Goal: Check status: Check status

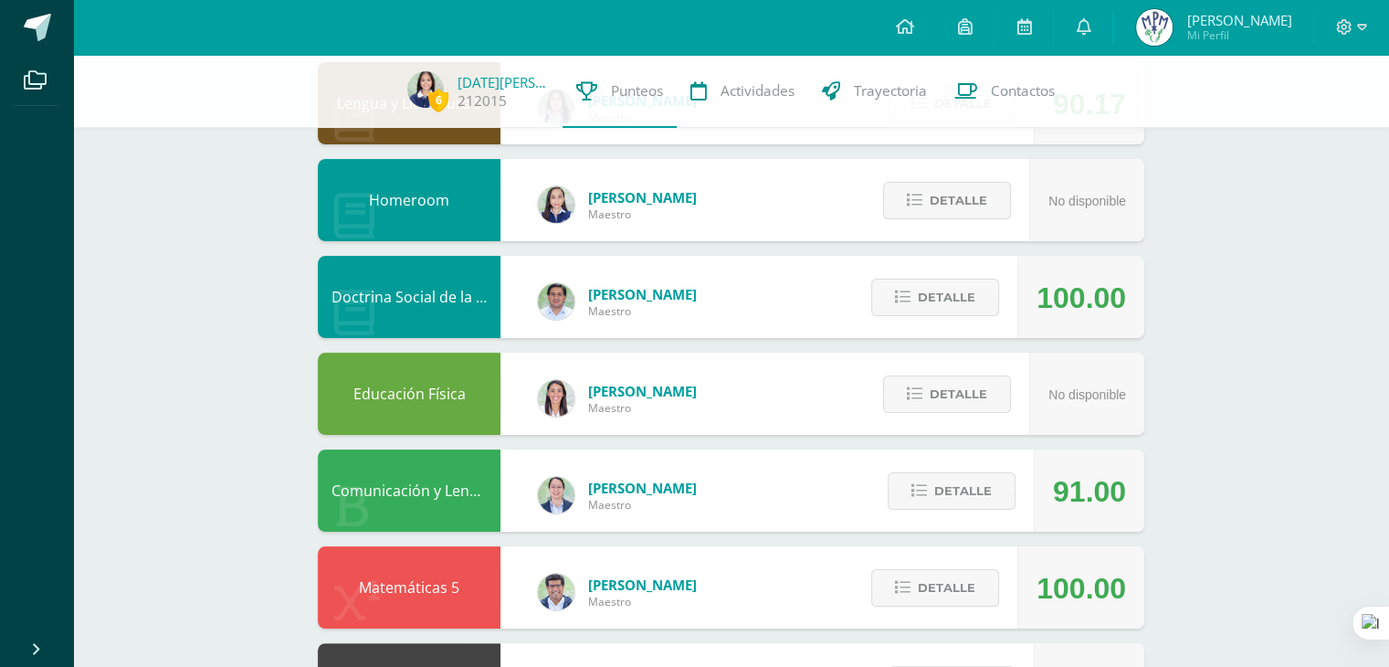
scroll to position [256, 0]
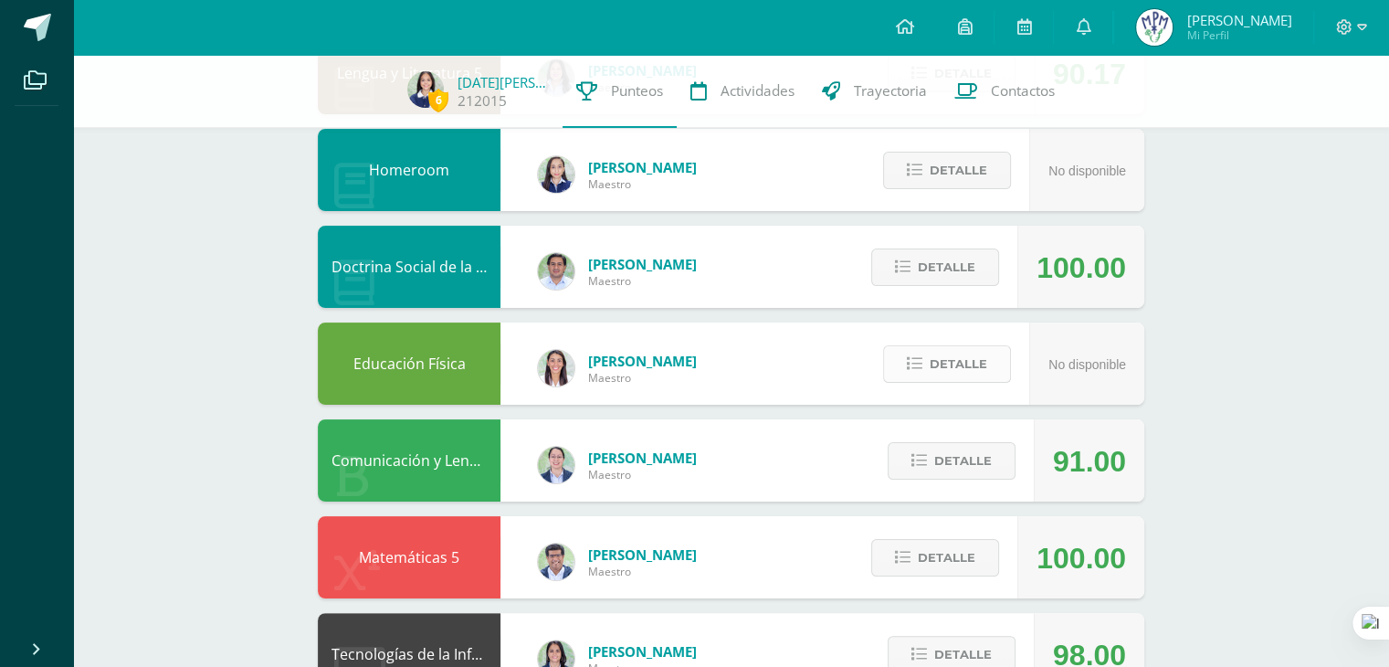
click at [926, 372] on button "Detalle" at bounding box center [947, 363] width 128 height 37
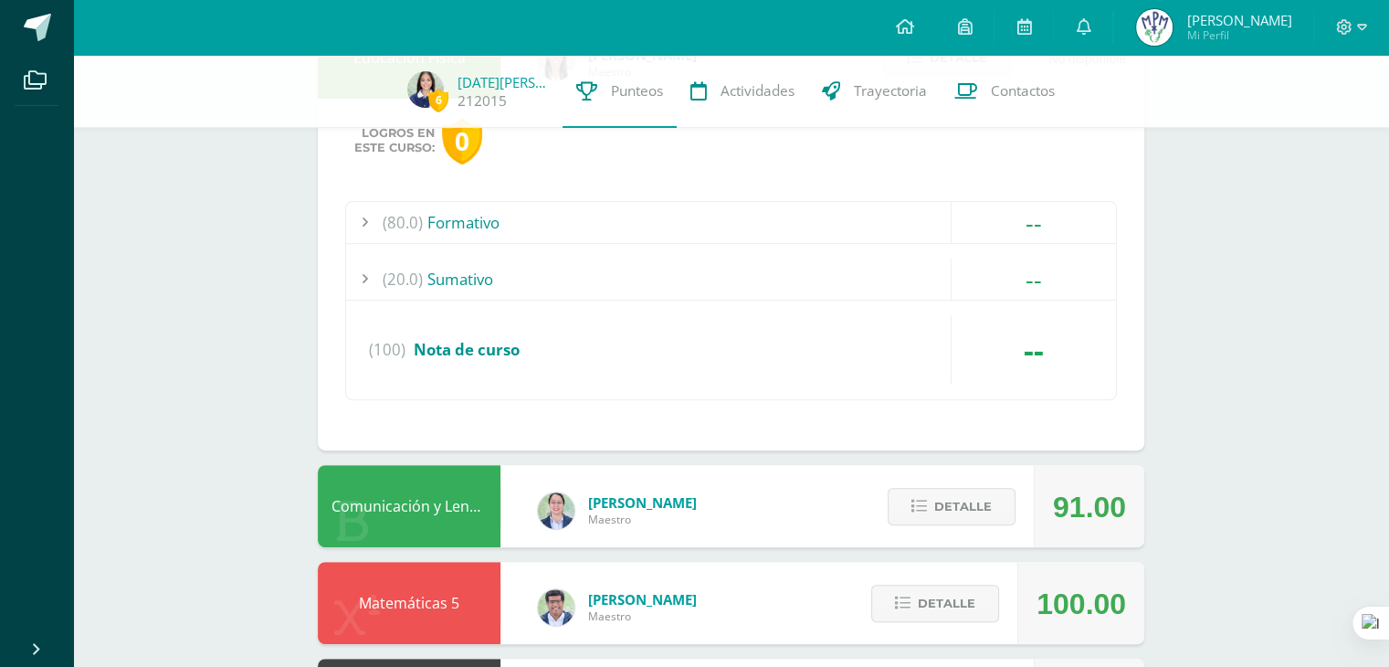
scroll to position [599, 0]
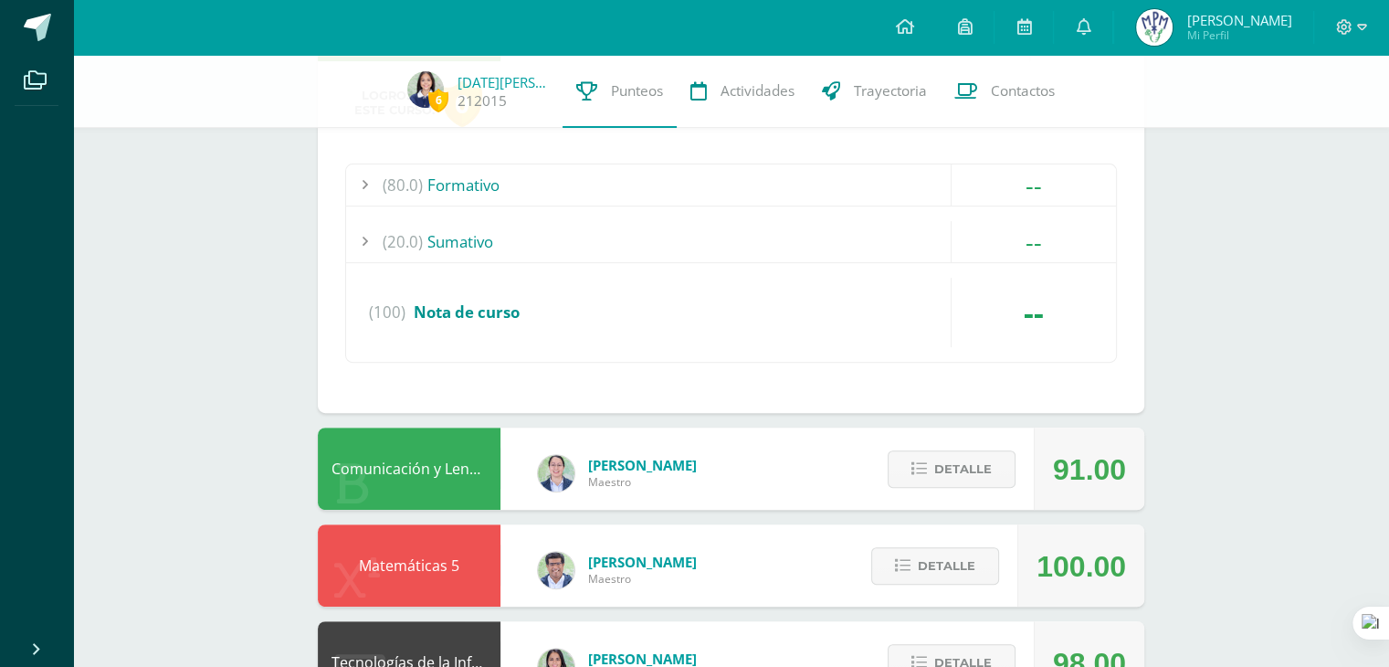
click at [805, 231] on div "(20.0) [GEOGRAPHIC_DATA]" at bounding box center [731, 241] width 770 height 41
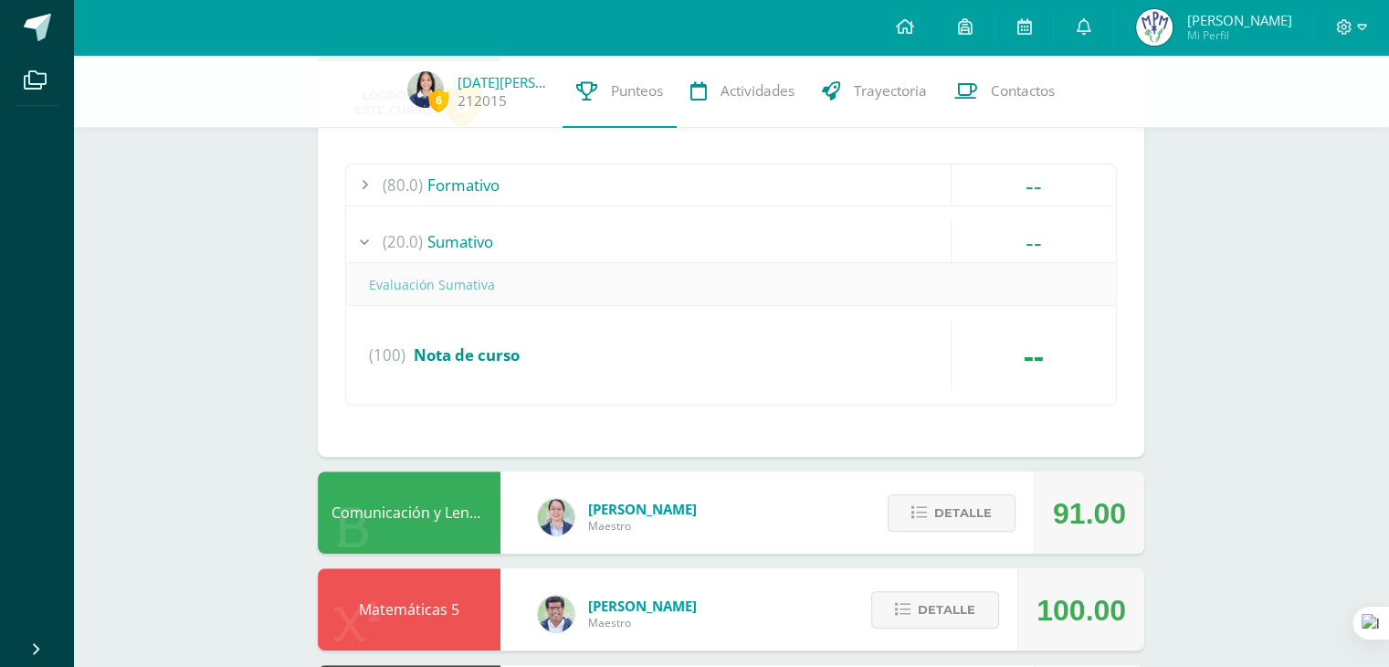
click at [737, 183] on div "(80.0) Formativo" at bounding box center [731, 184] width 770 height 41
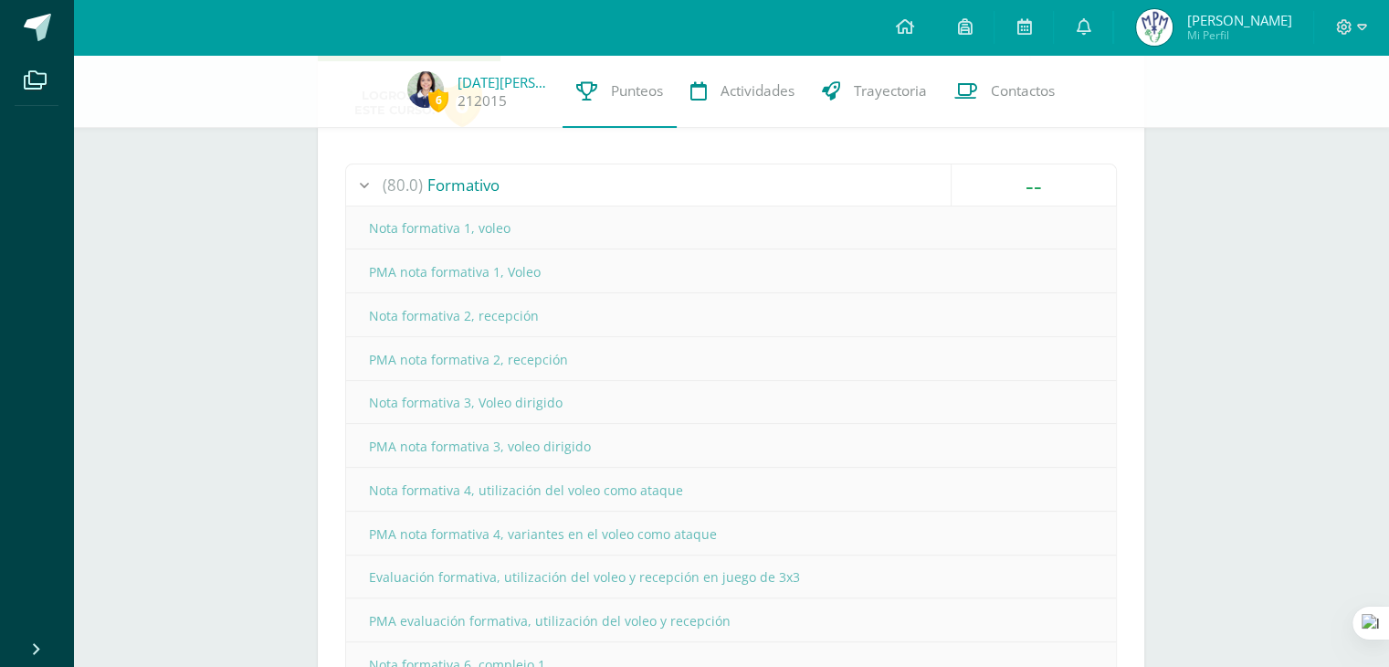
click at [737, 183] on div "(80.0) Formativo" at bounding box center [731, 184] width 770 height 41
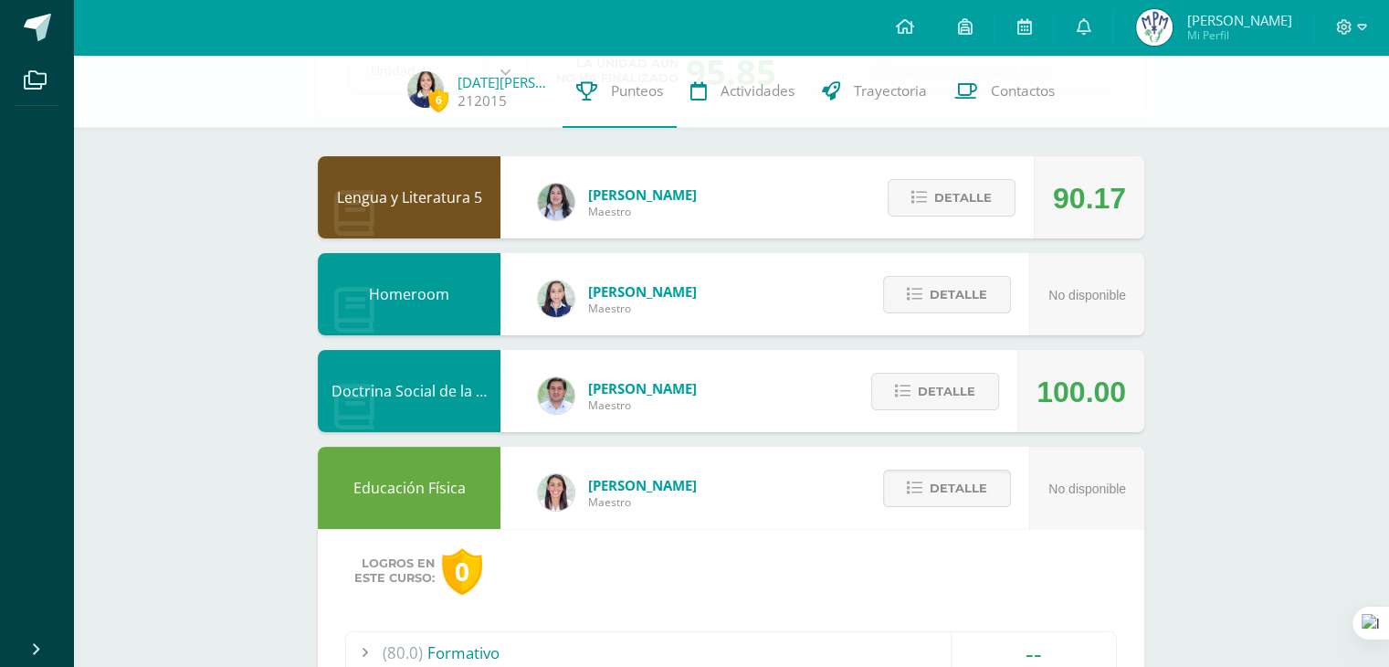
scroll to position [97, 0]
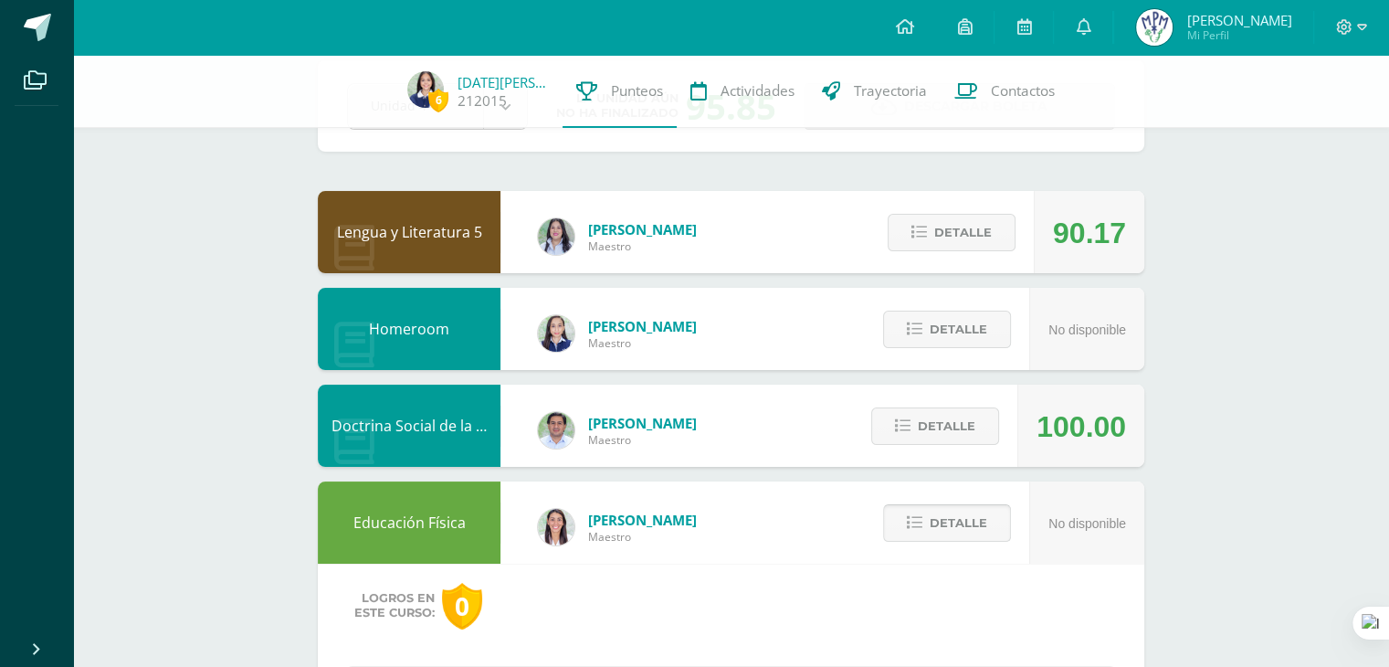
click at [948, 517] on span "Detalle" at bounding box center [959, 523] width 58 height 34
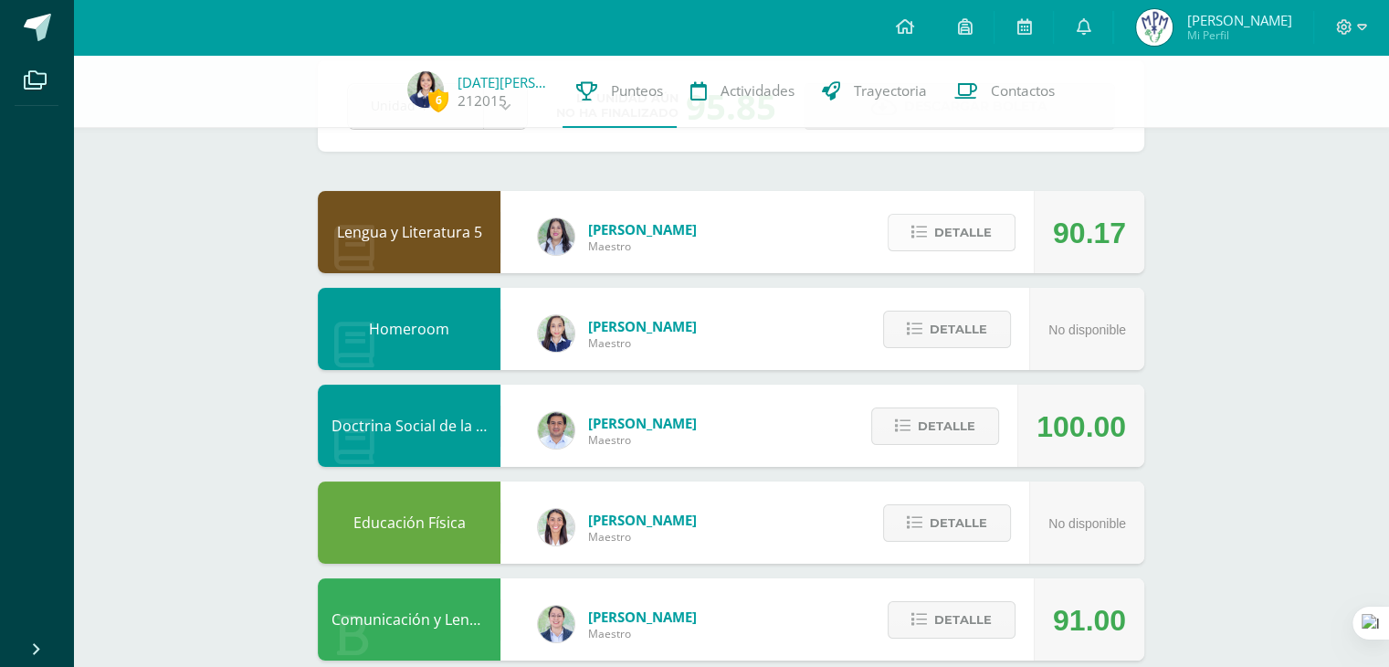
click at [925, 242] on button "Detalle" at bounding box center [952, 232] width 128 height 37
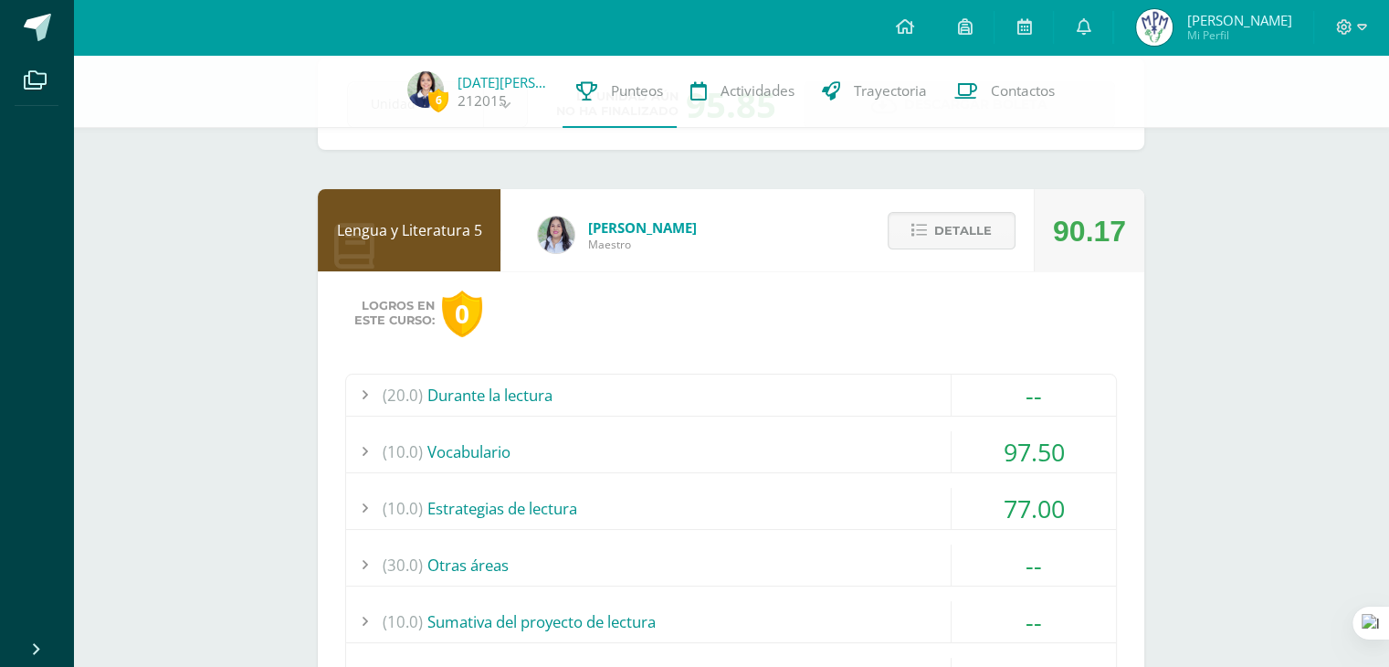
scroll to position [55, 0]
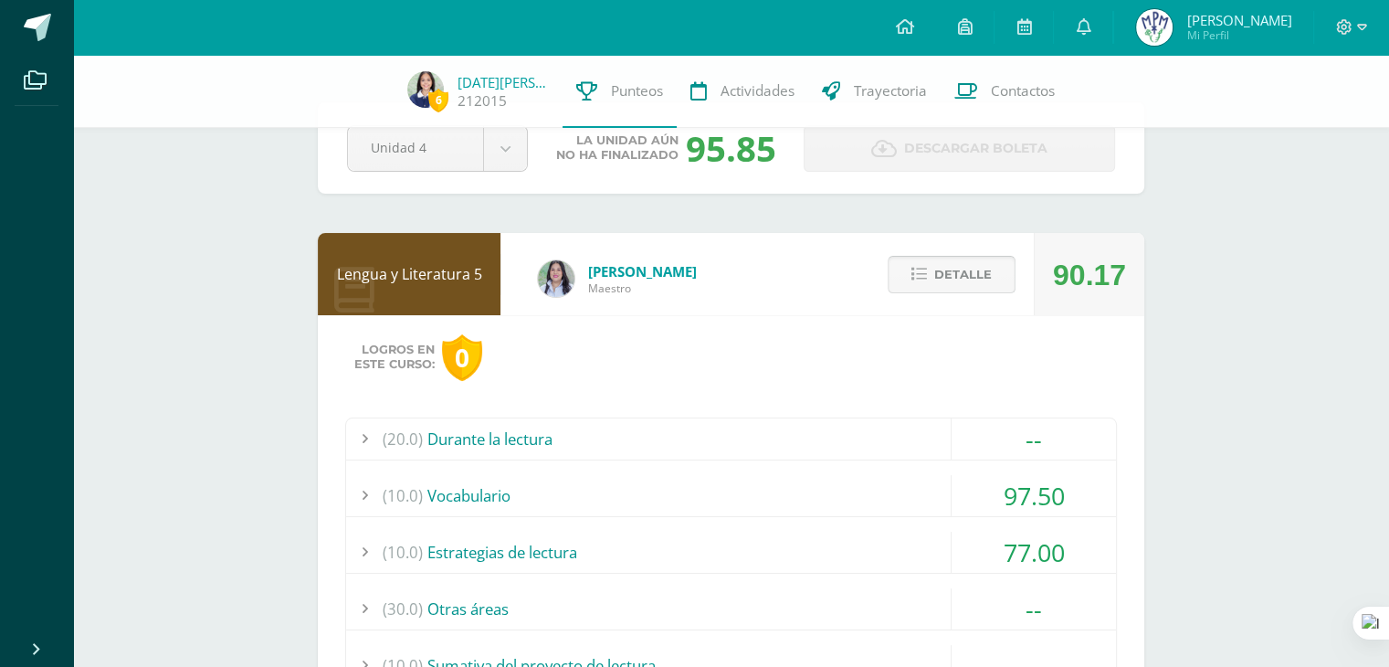
click at [938, 291] on span "Detalle" at bounding box center [963, 275] width 58 height 34
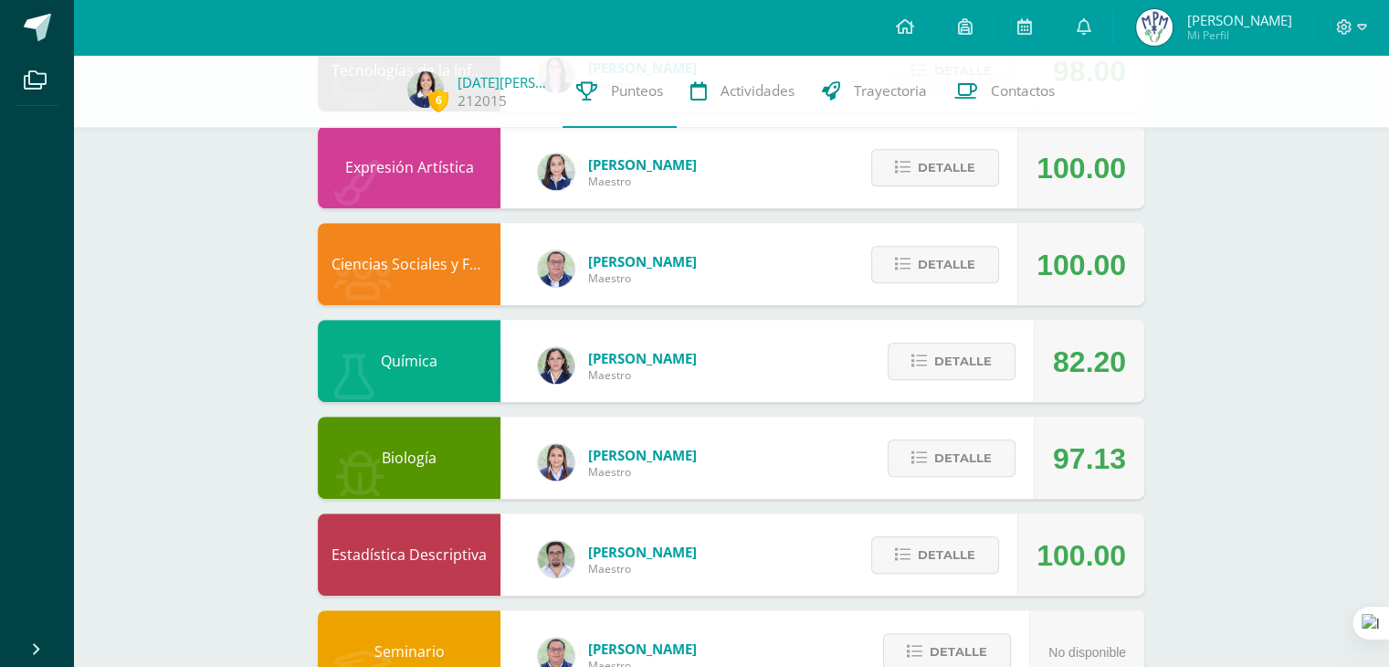
scroll to position [861, 0]
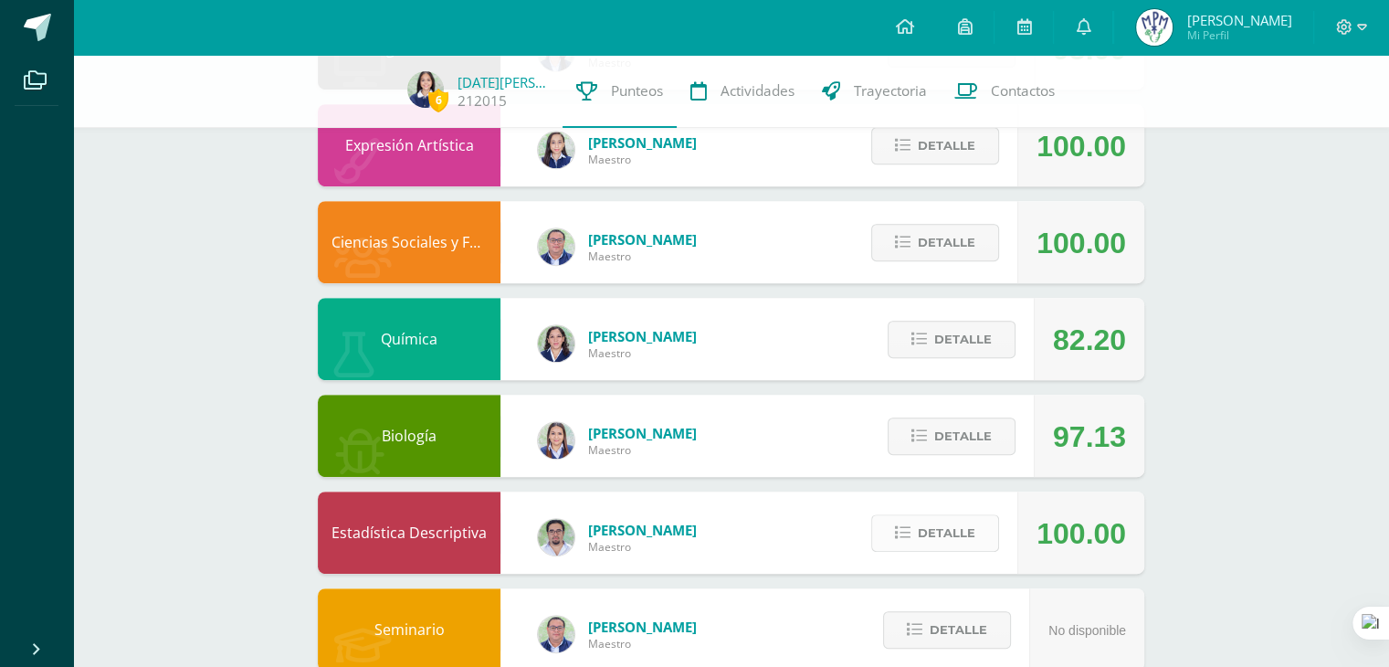
click at [934, 532] on span "Detalle" at bounding box center [947, 533] width 58 height 34
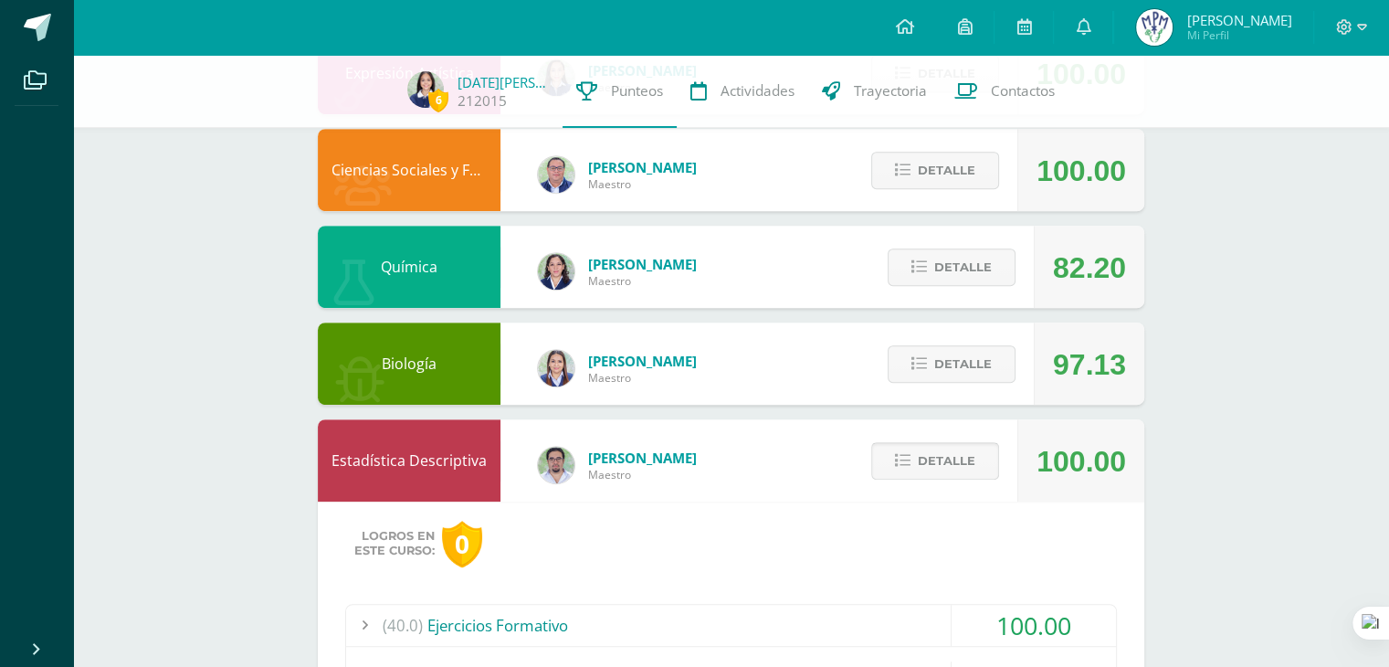
scroll to position [928, 0]
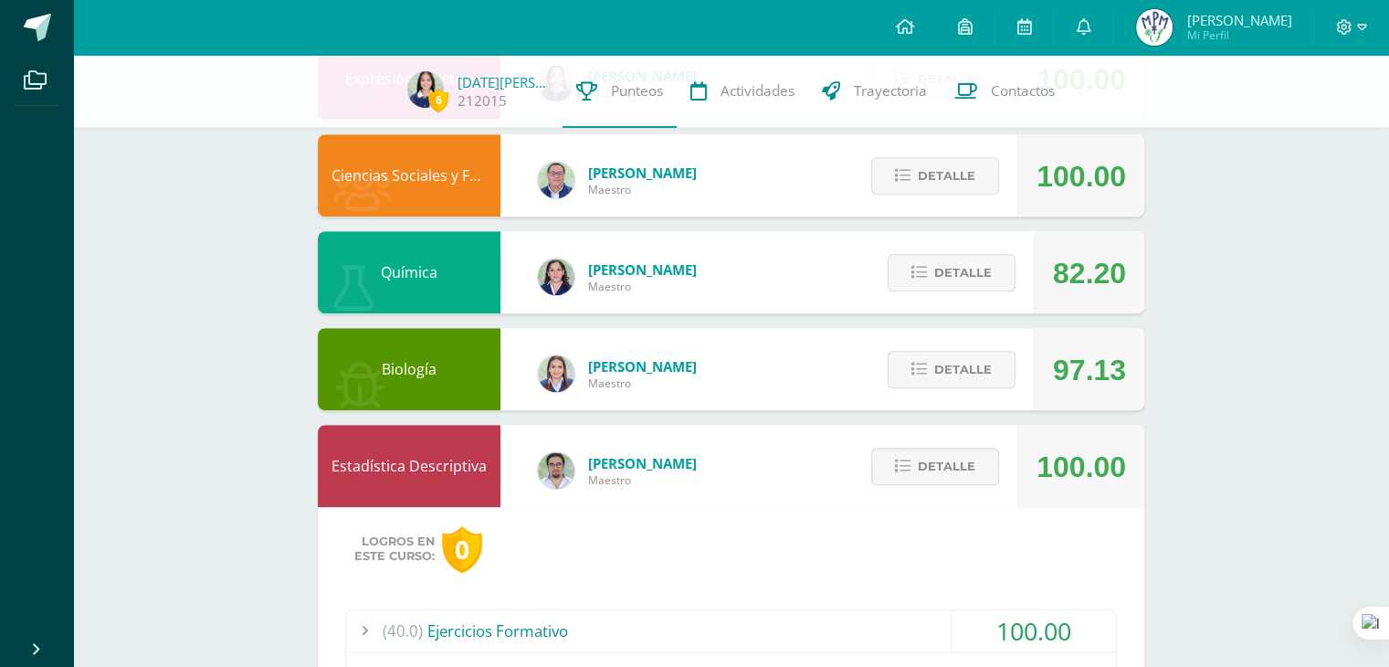
click at [928, 294] on div "Detalle" at bounding box center [947, 272] width 174 height 82
click at [916, 274] on icon at bounding box center [919, 273] width 16 height 16
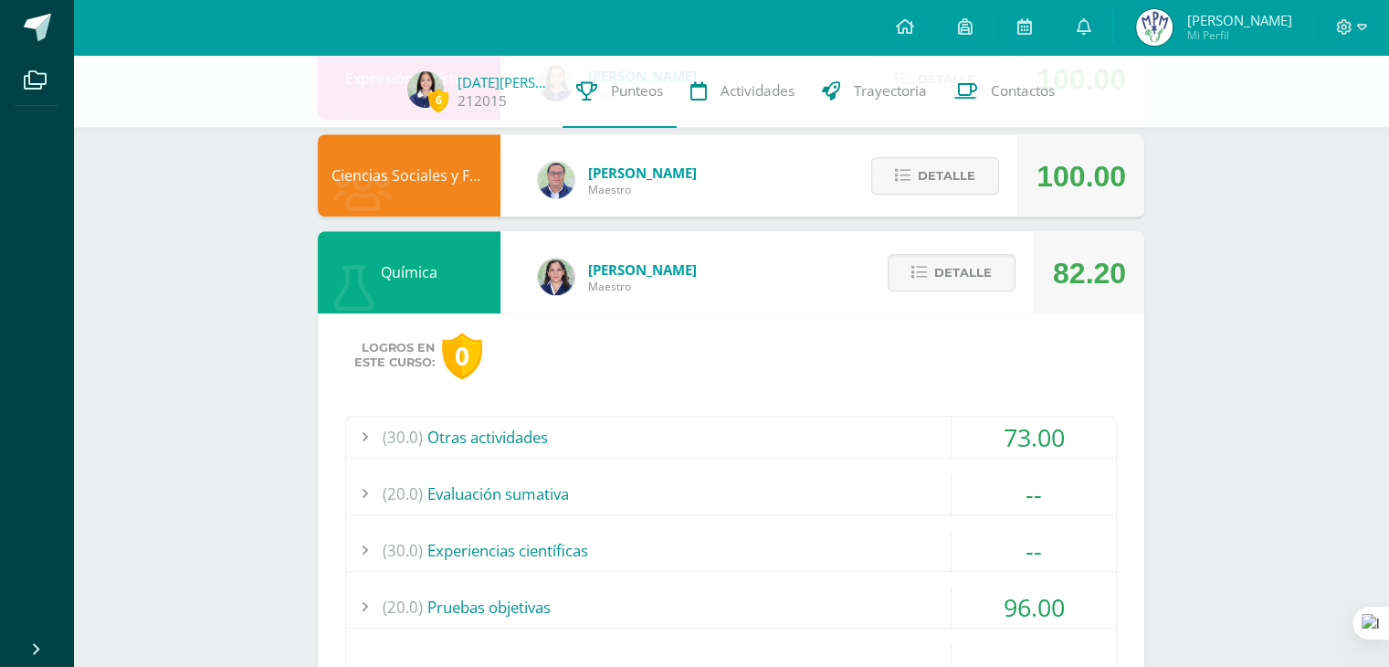
drag, startPoint x: 877, startPoint y: 446, endPoint x: 811, endPoint y: 435, distance: 66.7
click at [811, 435] on div "(30.0) Otras actividades" at bounding box center [731, 436] width 770 height 41
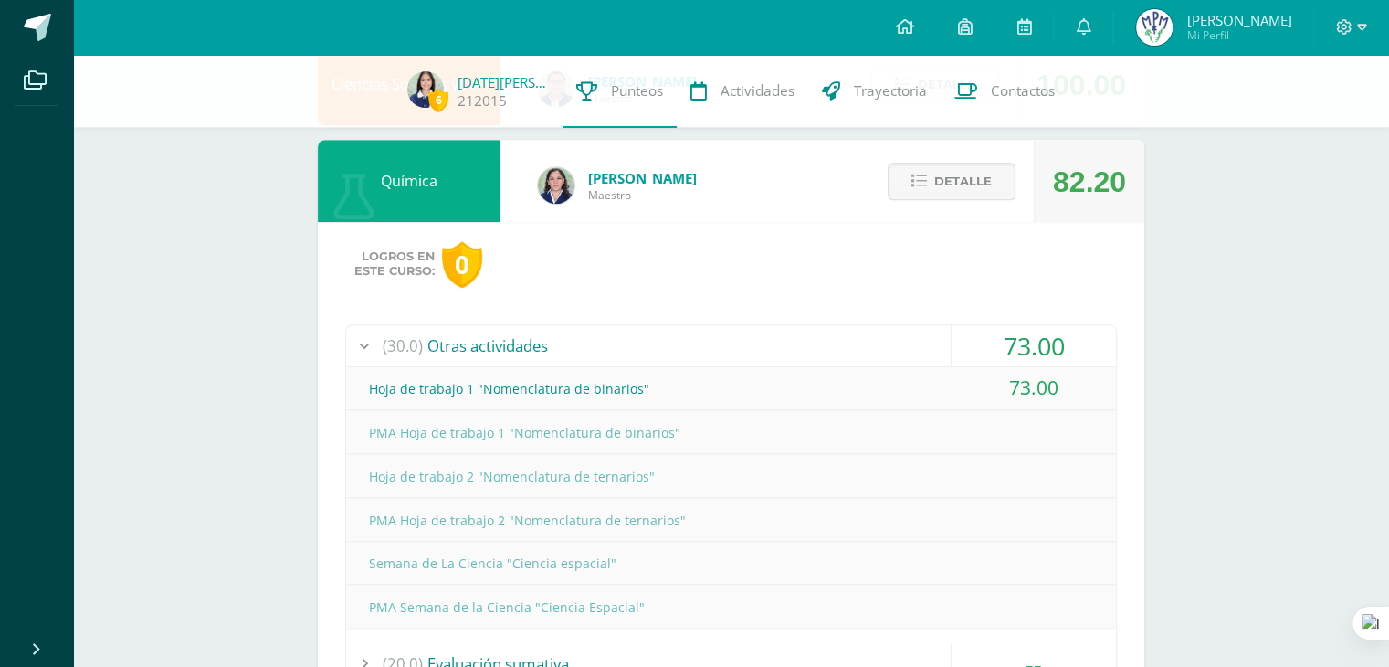
scroll to position [1016, 0]
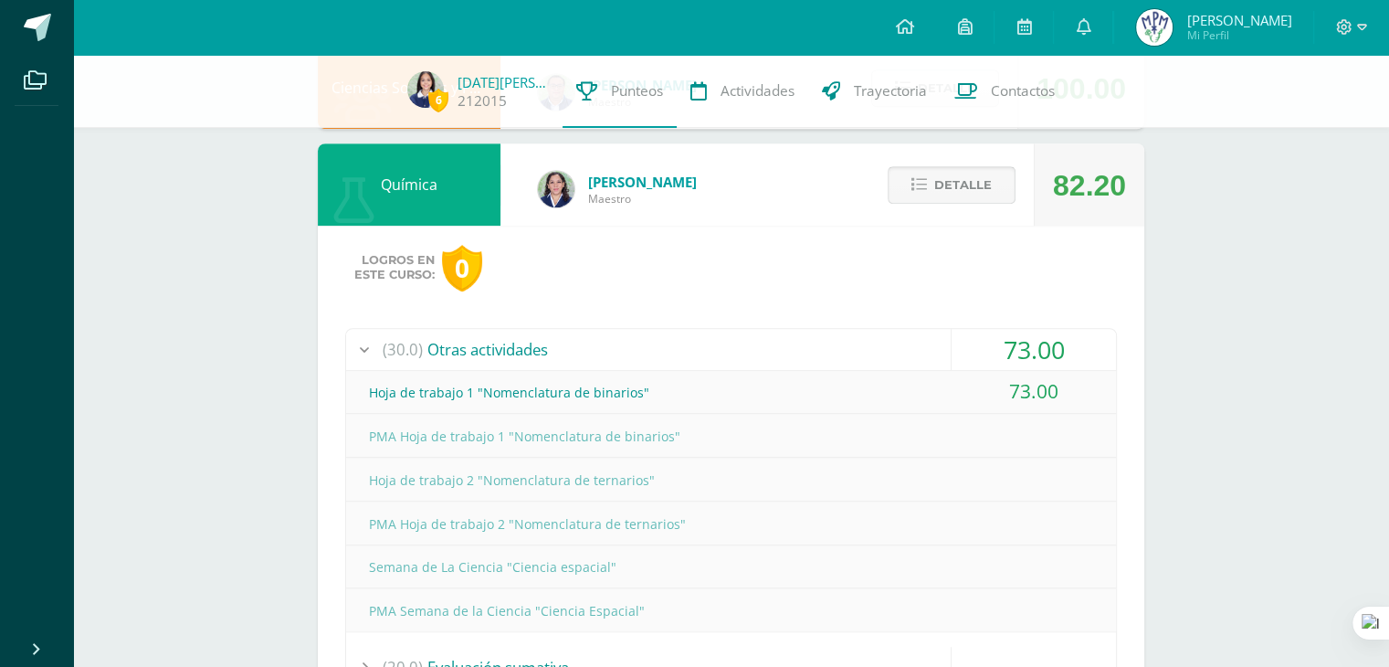
click at [916, 183] on icon at bounding box center [919, 185] width 16 height 16
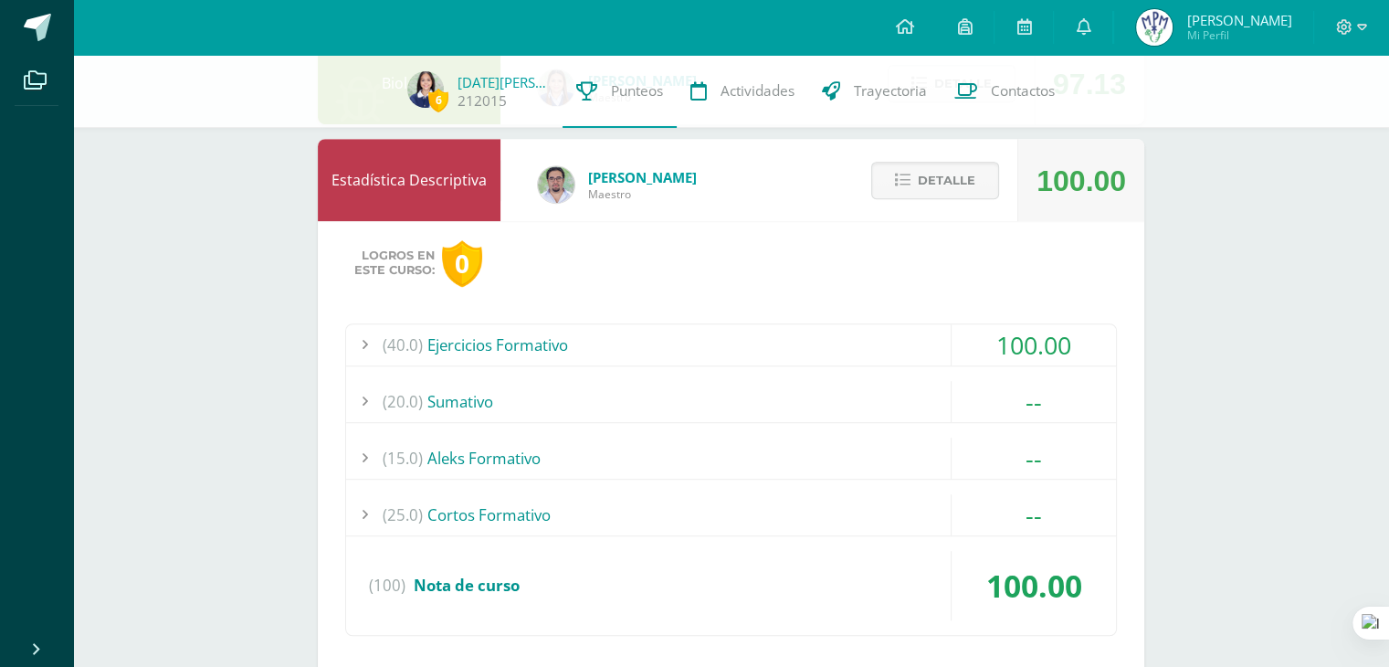
scroll to position [1311, 0]
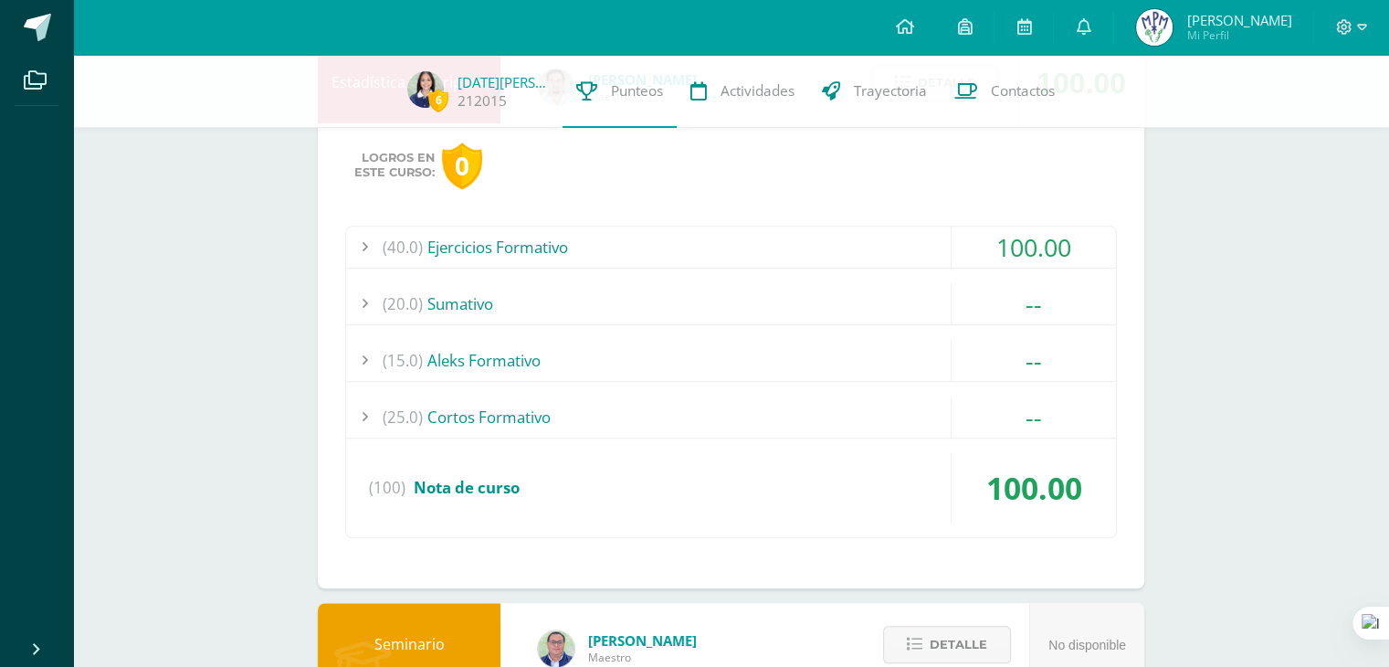
click at [910, 246] on div "(40.0) Ejercicios Formativo" at bounding box center [731, 246] width 770 height 41
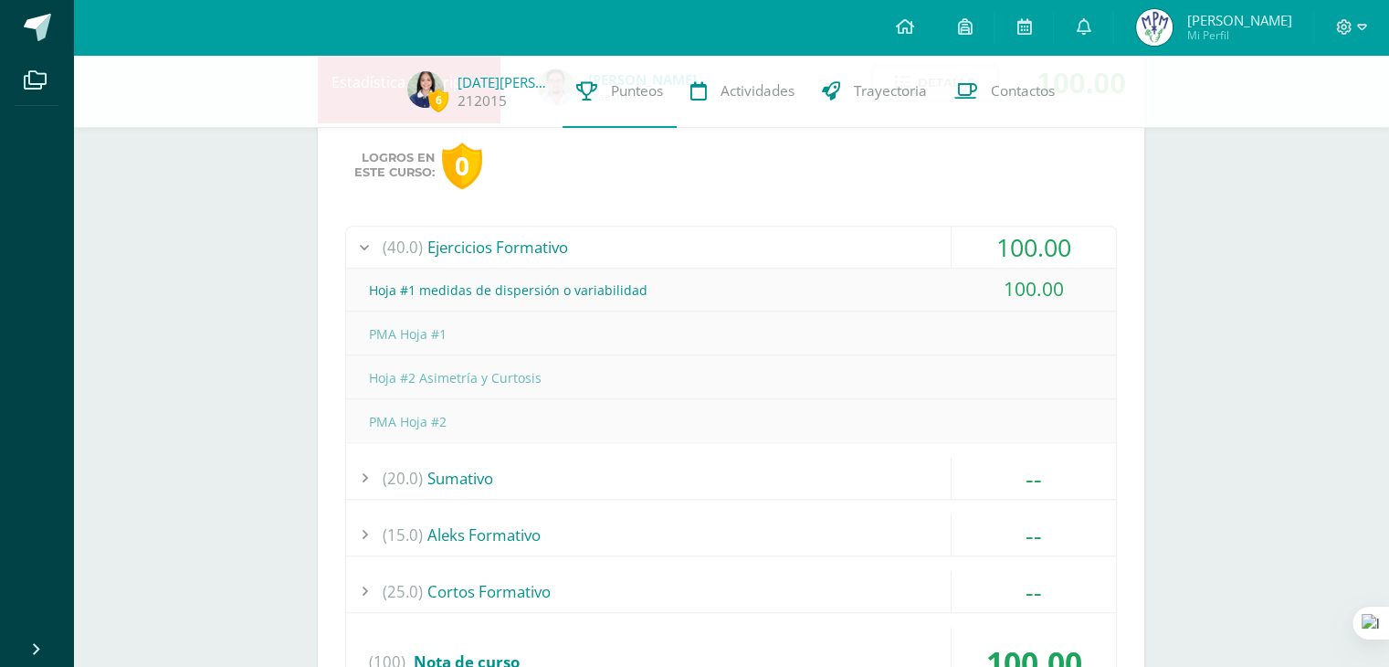
click at [521, 378] on div "Hoja #2 Asimetría y Curtosis" at bounding box center [731, 377] width 770 height 41
click at [505, 244] on div "(40.0) Ejercicios Formativo" at bounding box center [731, 246] width 770 height 41
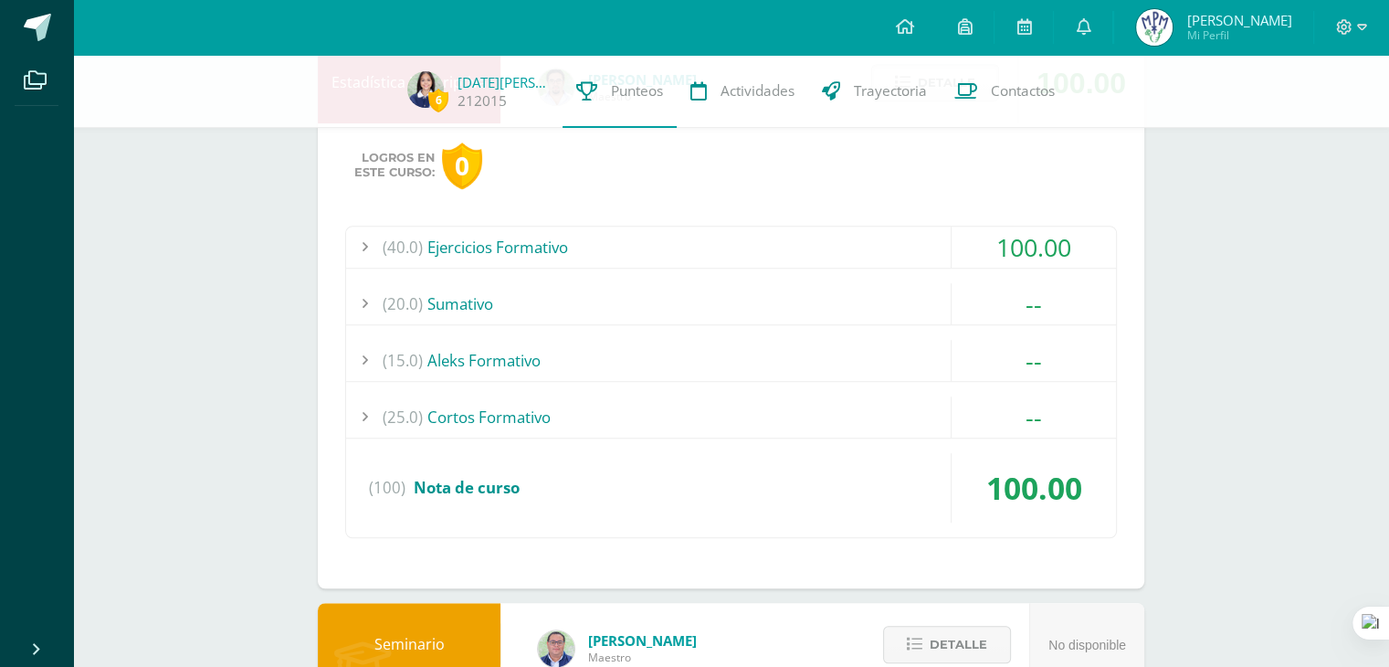
drag, startPoint x: 511, startPoint y: 311, endPoint x: 489, endPoint y: 308, distance: 23.1
click at [489, 308] on div "(20.0) [GEOGRAPHIC_DATA]" at bounding box center [731, 303] width 770 height 41
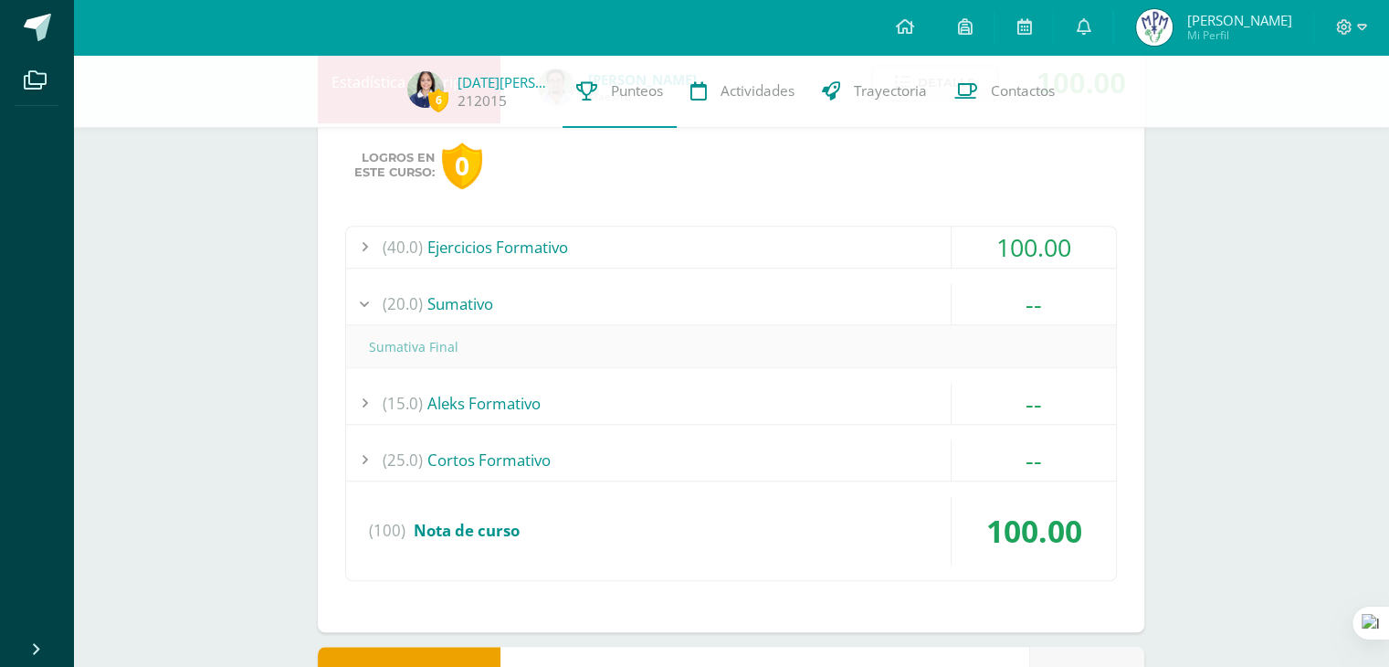
click at [489, 308] on div "(20.0) [GEOGRAPHIC_DATA]" at bounding box center [731, 303] width 770 height 41
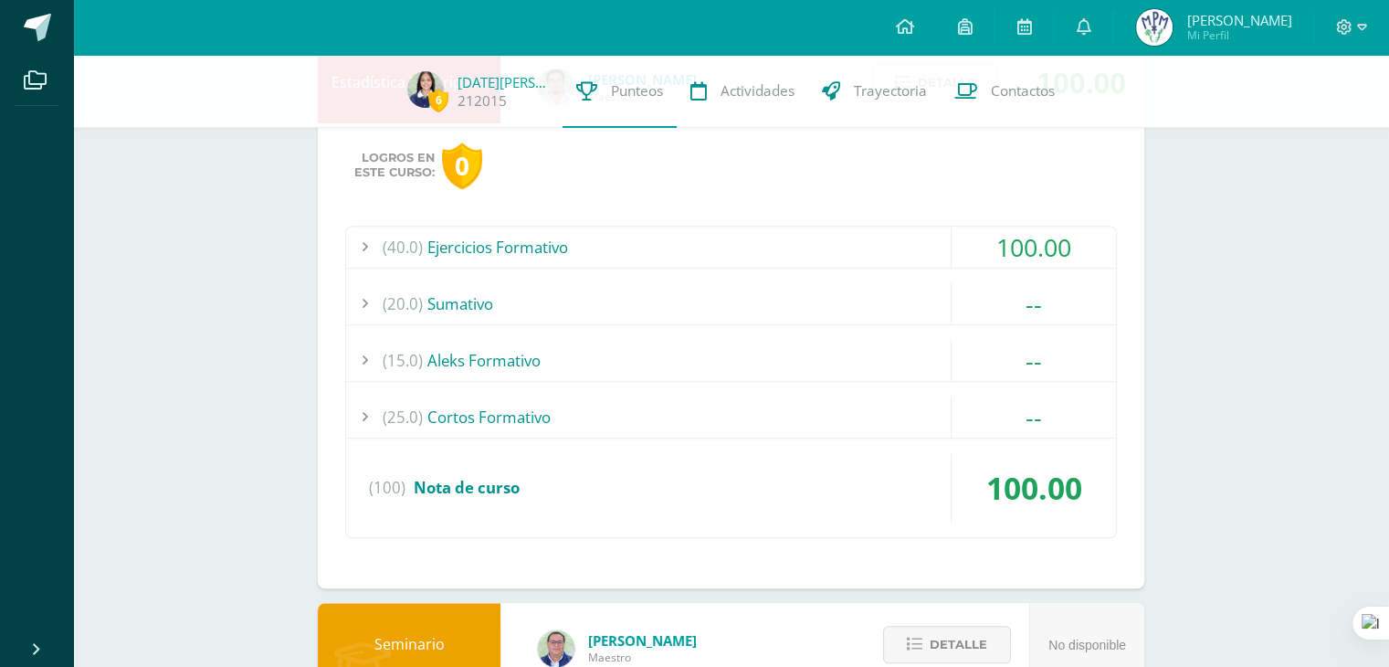
click at [521, 353] on div "(15.0) Aleks Formativo" at bounding box center [731, 360] width 770 height 41
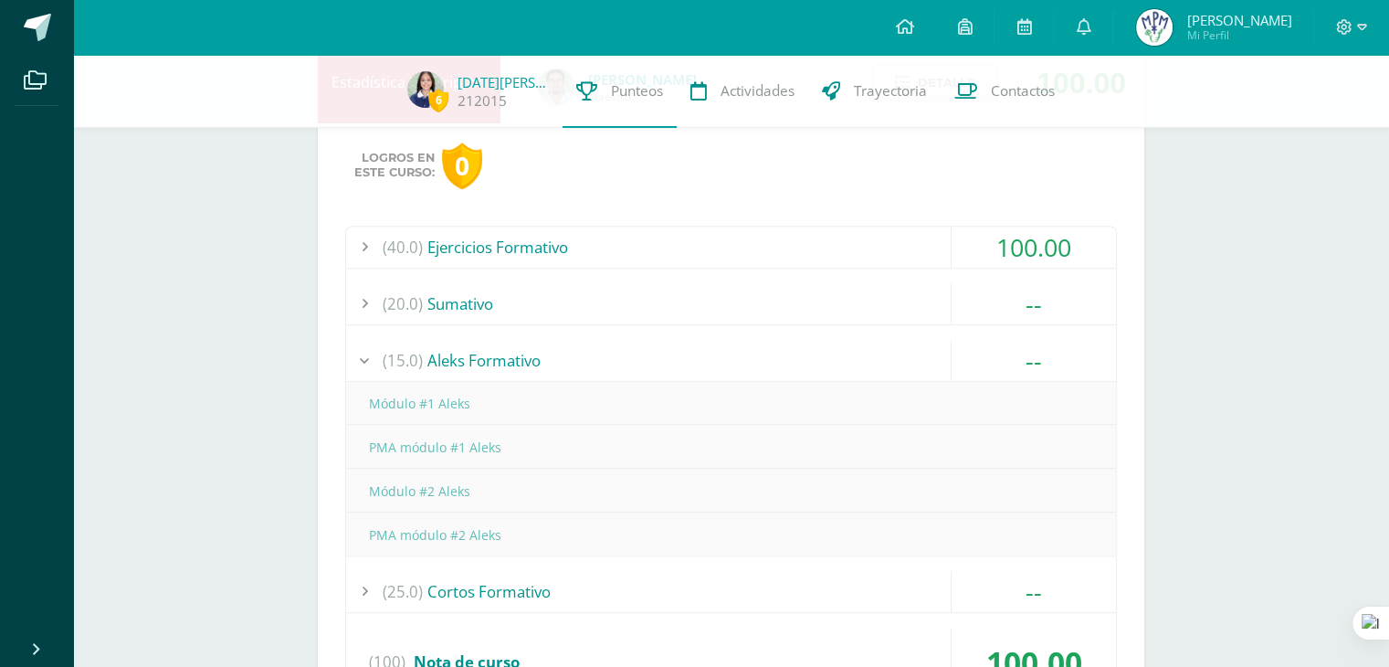
click at [521, 362] on div "(15.0) Aleks Formativo" at bounding box center [731, 360] width 770 height 41
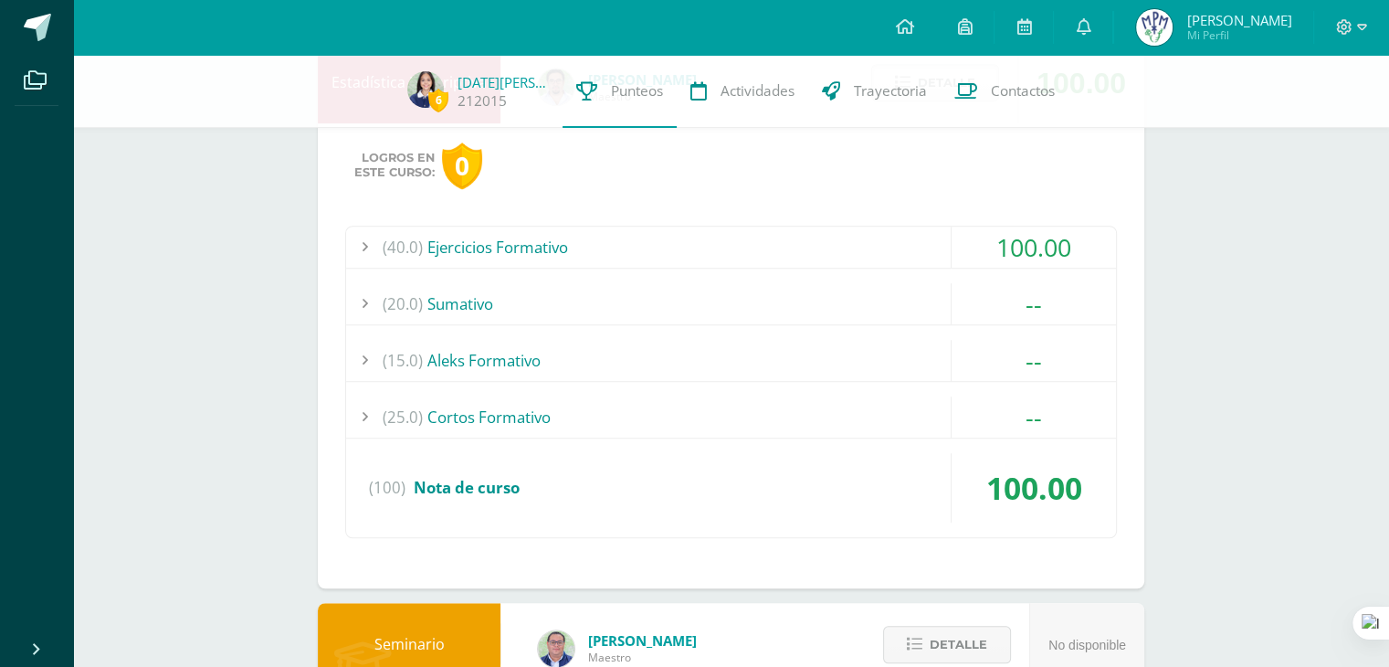
click at [517, 433] on div "(25.0) Cortos Formativo" at bounding box center [731, 416] width 770 height 41
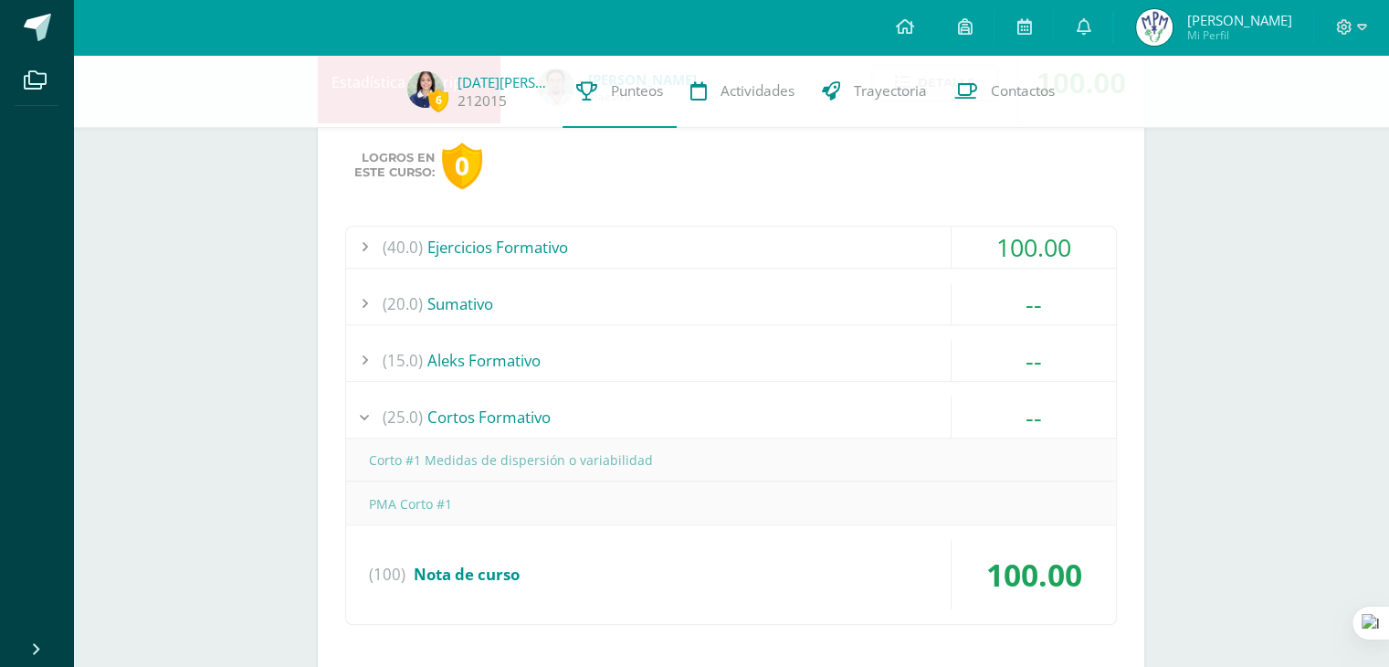
click at [519, 415] on div "(25.0) Cortos Formativo" at bounding box center [731, 416] width 770 height 41
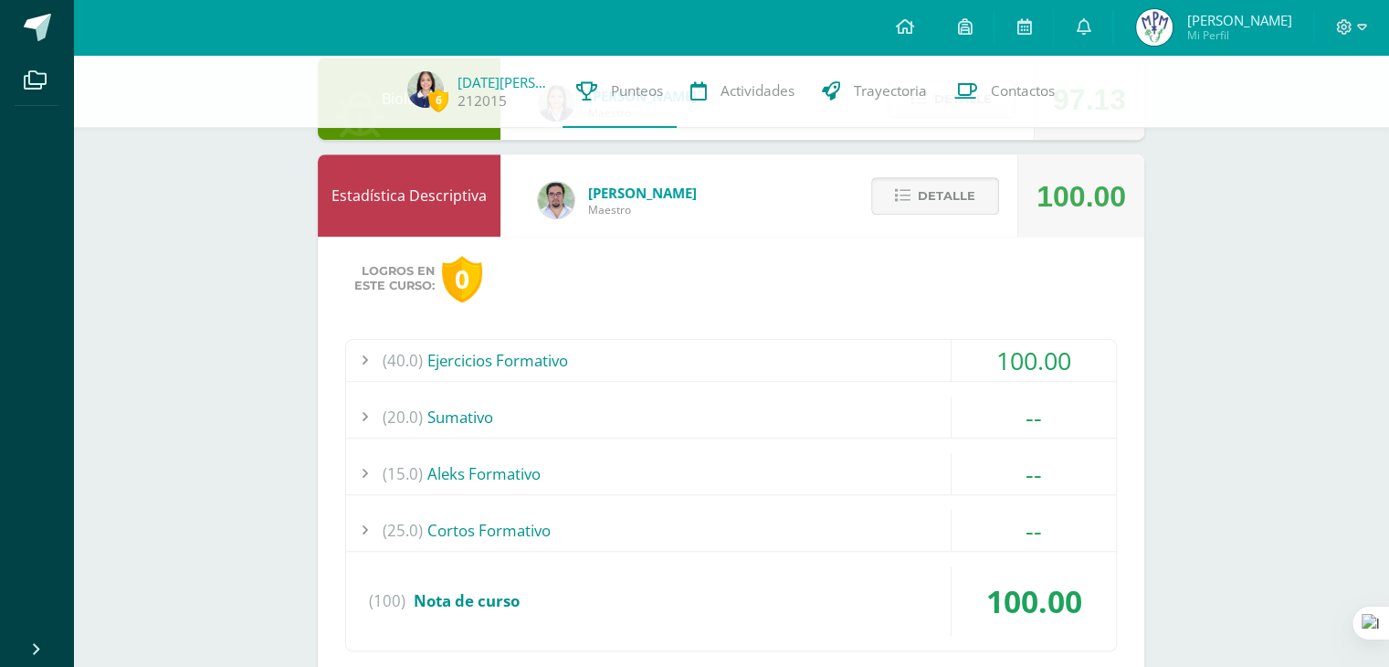
click at [953, 197] on span "Detalle" at bounding box center [947, 196] width 58 height 34
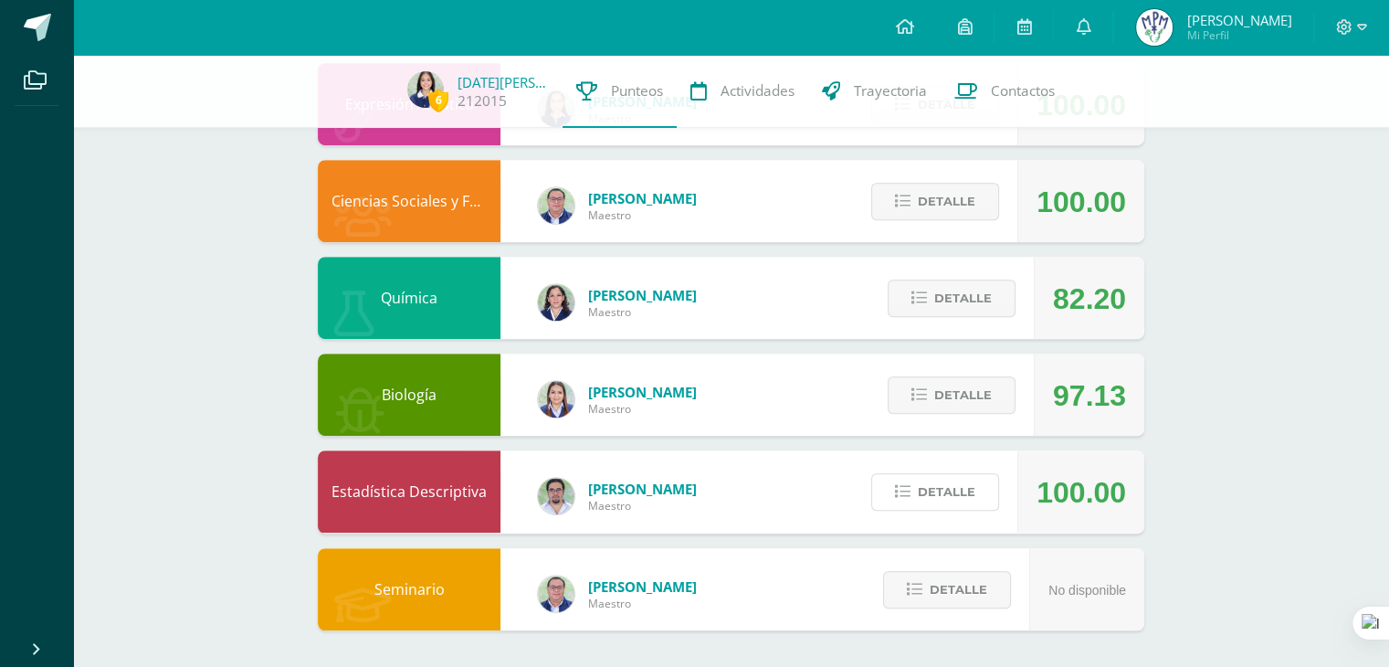
scroll to position [902, 0]
click at [938, 538] on div "Lengua y Literatura 5 [PERSON_NAME] Maestro 90.17 [GEOGRAPHIC_DATA] Logros en e…" at bounding box center [731, 8] width 827 height 1244
click at [915, 501] on button "Detalle" at bounding box center [935, 492] width 128 height 37
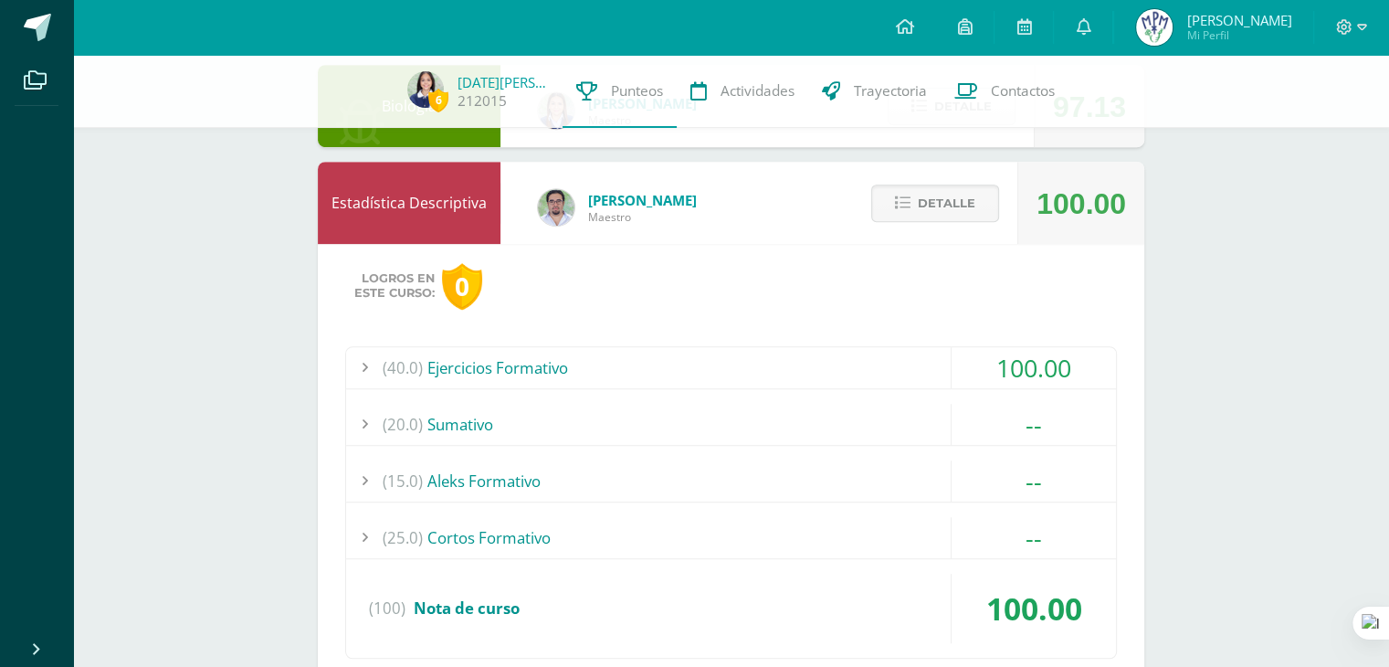
scroll to position [1222, 0]
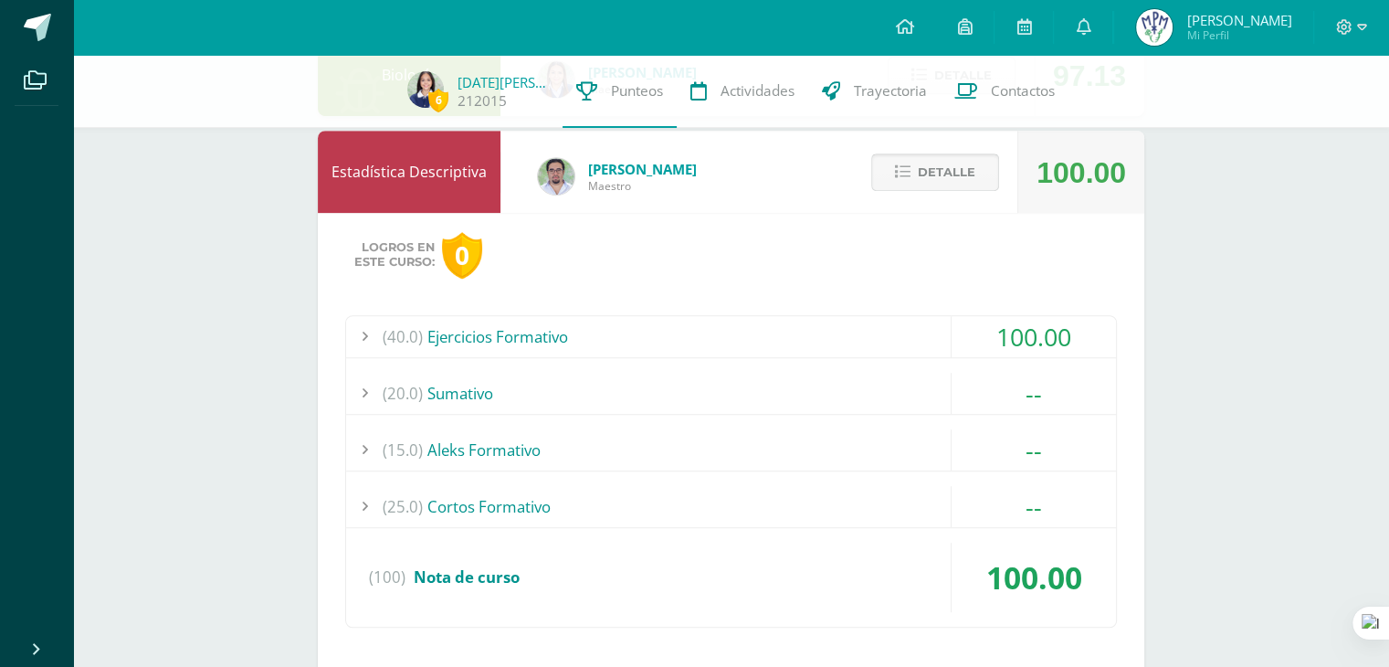
click at [913, 172] on button "Detalle" at bounding box center [935, 171] width 128 height 37
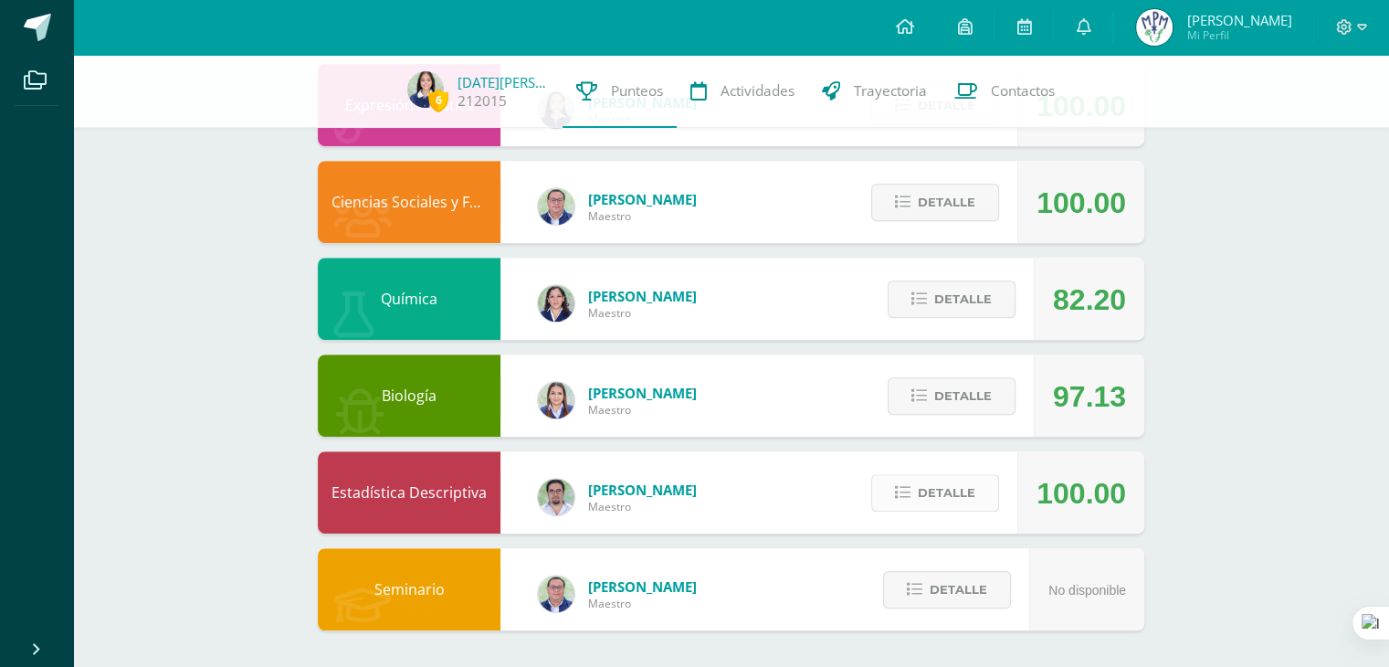
scroll to position [902, 0]
click at [921, 588] on icon at bounding box center [915, 590] width 16 height 16
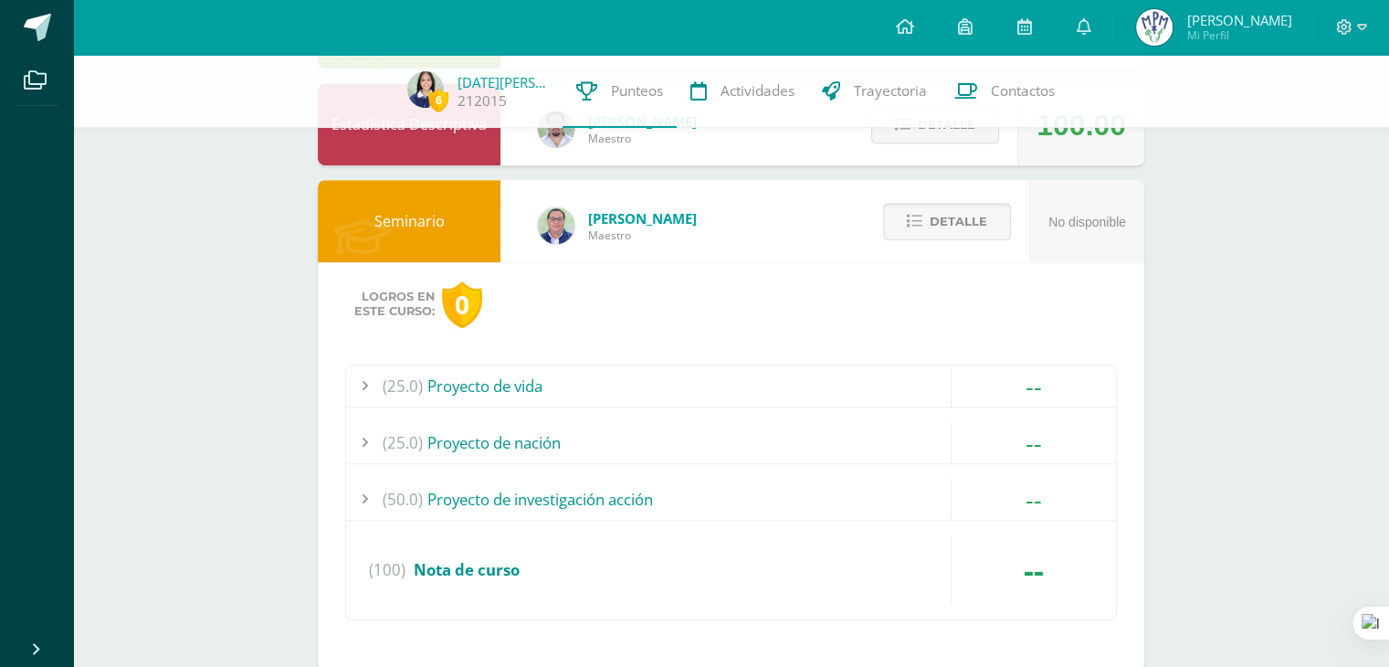
scroll to position [1309, 0]
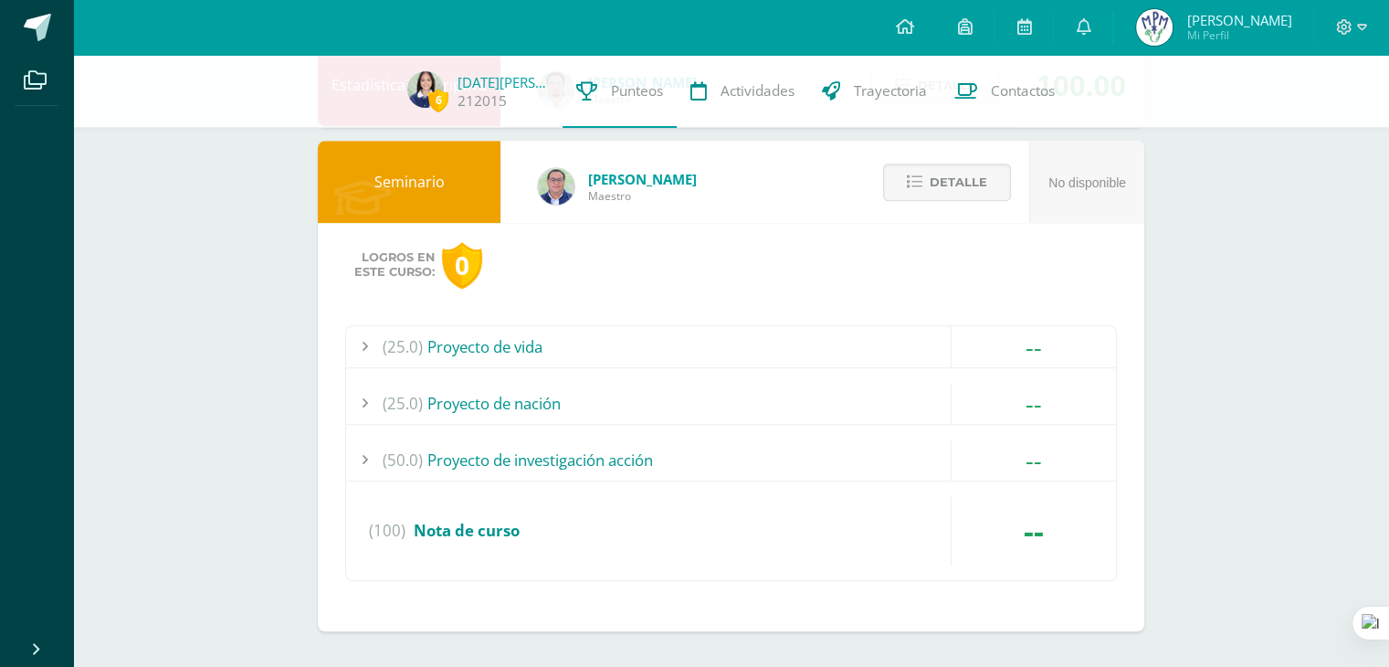
click at [728, 359] on div "(25.0) Proyecto de vida" at bounding box center [731, 346] width 770 height 41
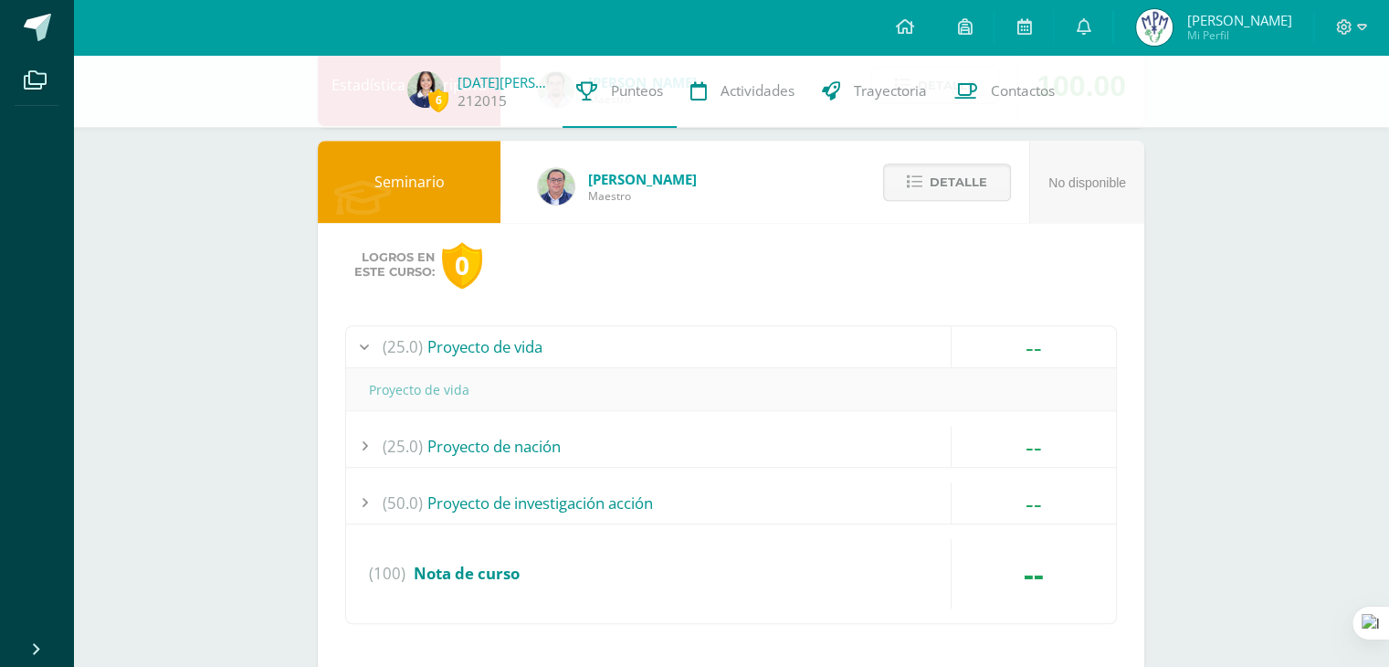
click at [728, 359] on div "(25.0) Proyecto de vida" at bounding box center [731, 346] width 770 height 41
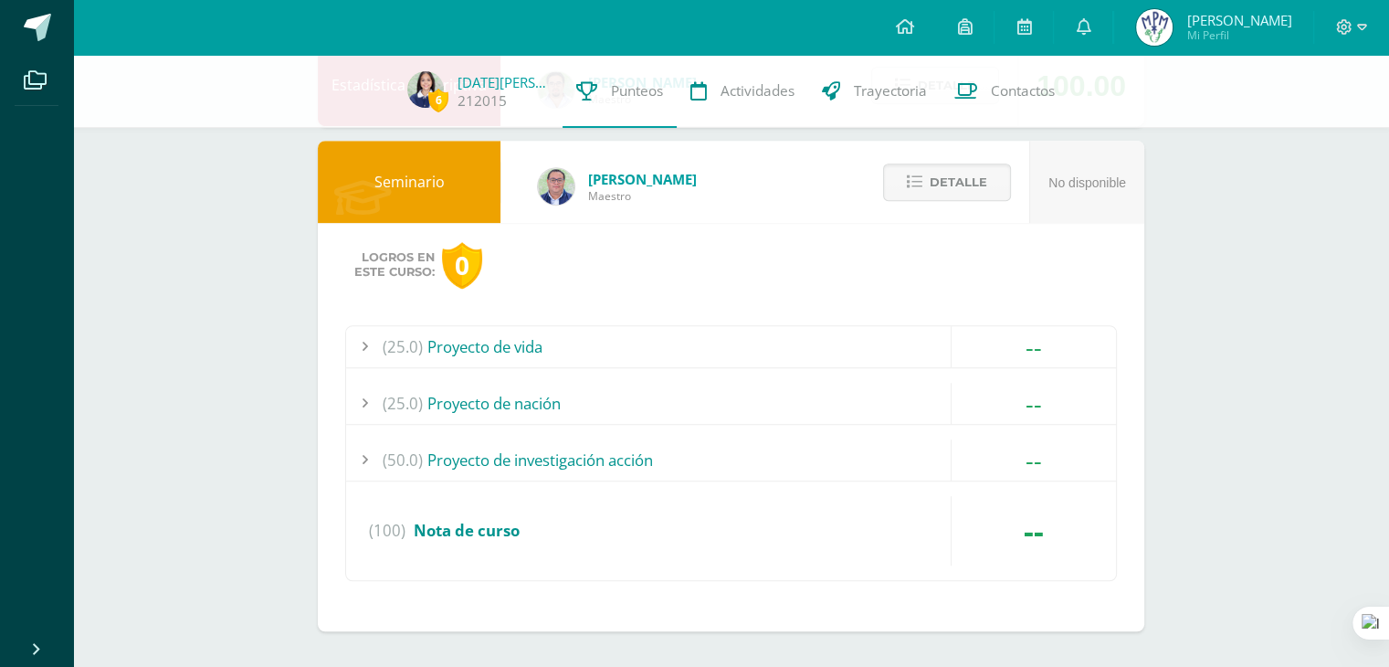
drag, startPoint x: 659, startPoint y: 380, endPoint x: 617, endPoint y: 400, distance: 46.6
click at [617, 400] on div "(25.0) Proyecto de nación" at bounding box center [731, 403] width 770 height 41
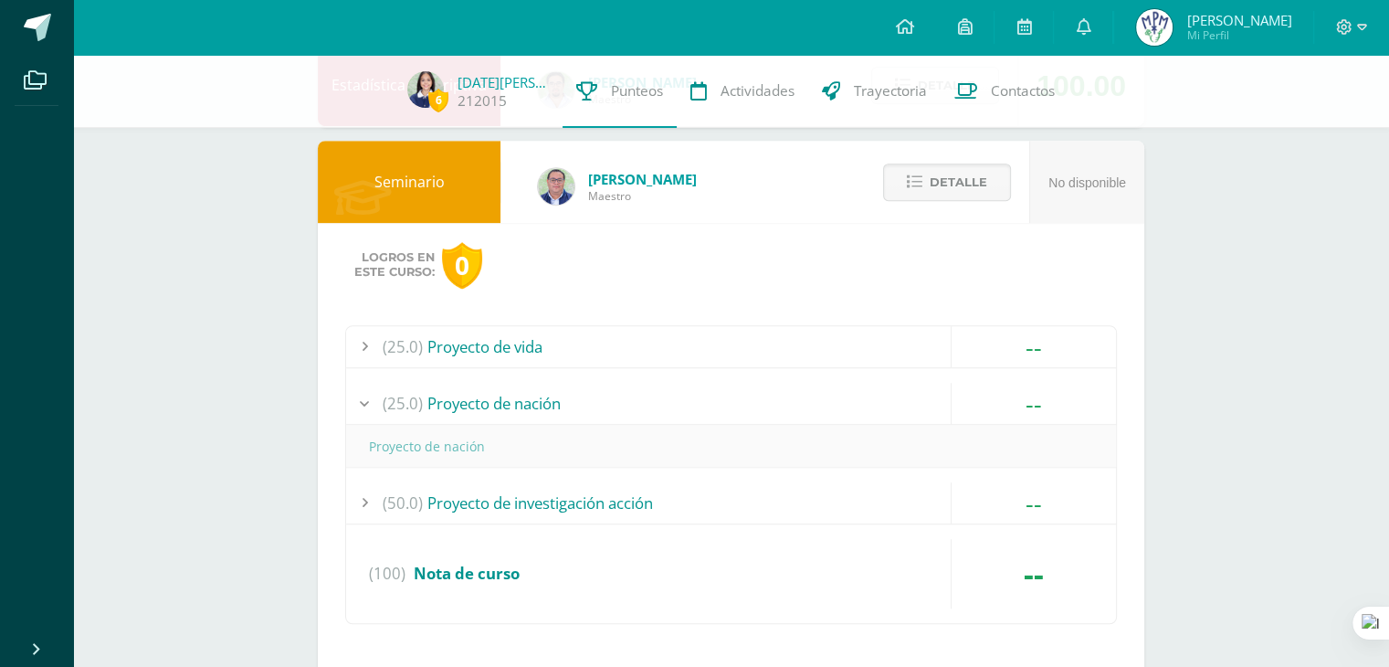
click at [617, 400] on div "(25.0) Proyecto de nación" at bounding box center [731, 403] width 770 height 41
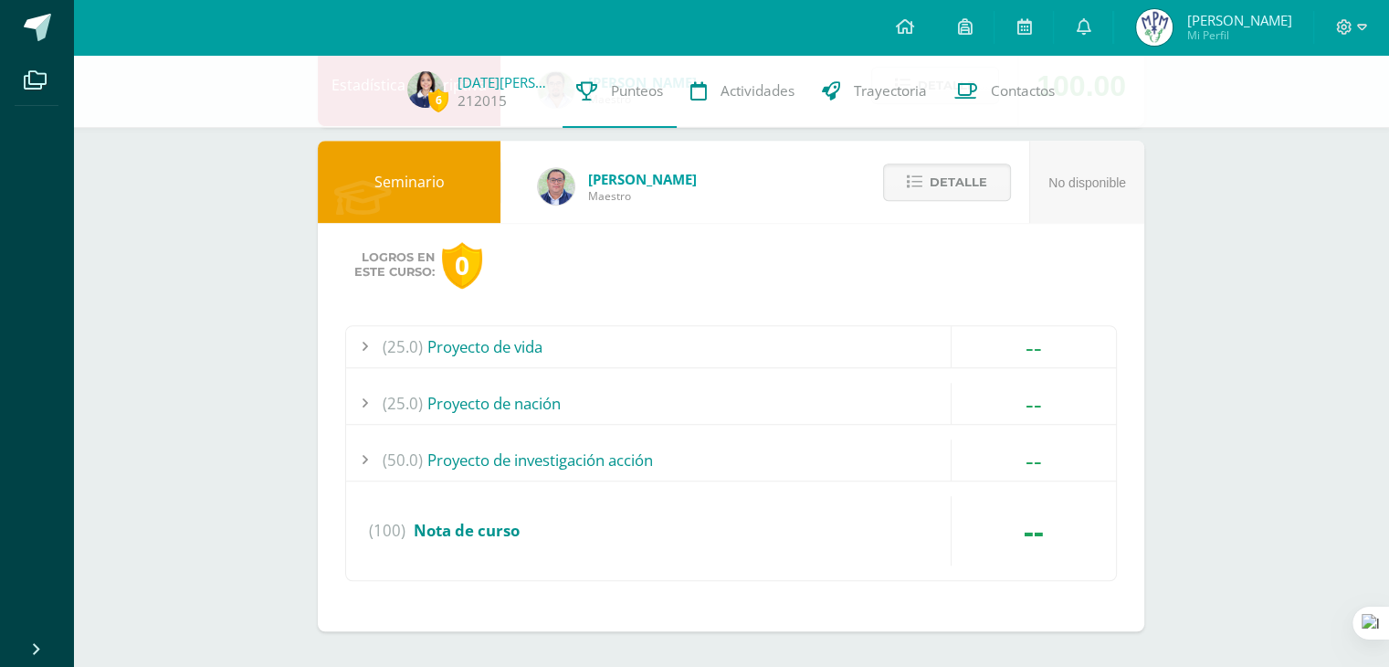
click at [622, 446] on div "(50.0) Proyecto de investigación acción" at bounding box center [731, 459] width 770 height 41
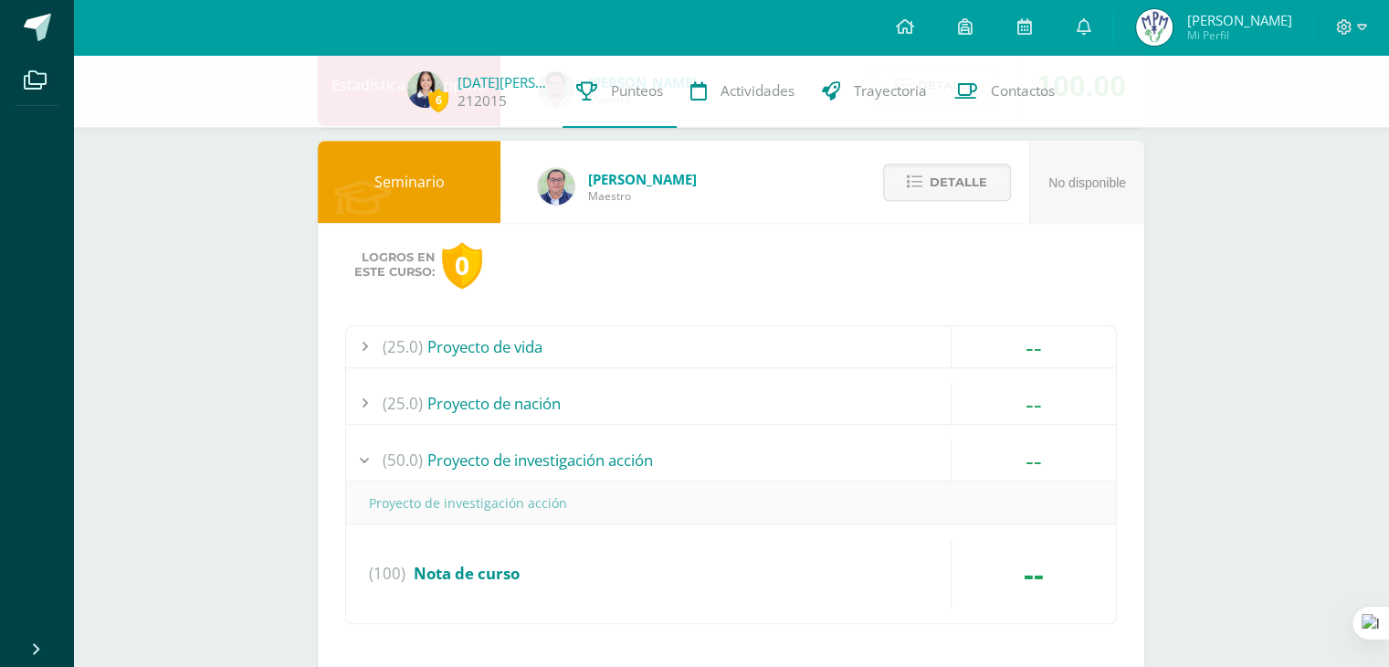
click at [622, 446] on div "(50.0) Proyecto de investigación acción" at bounding box center [731, 459] width 770 height 41
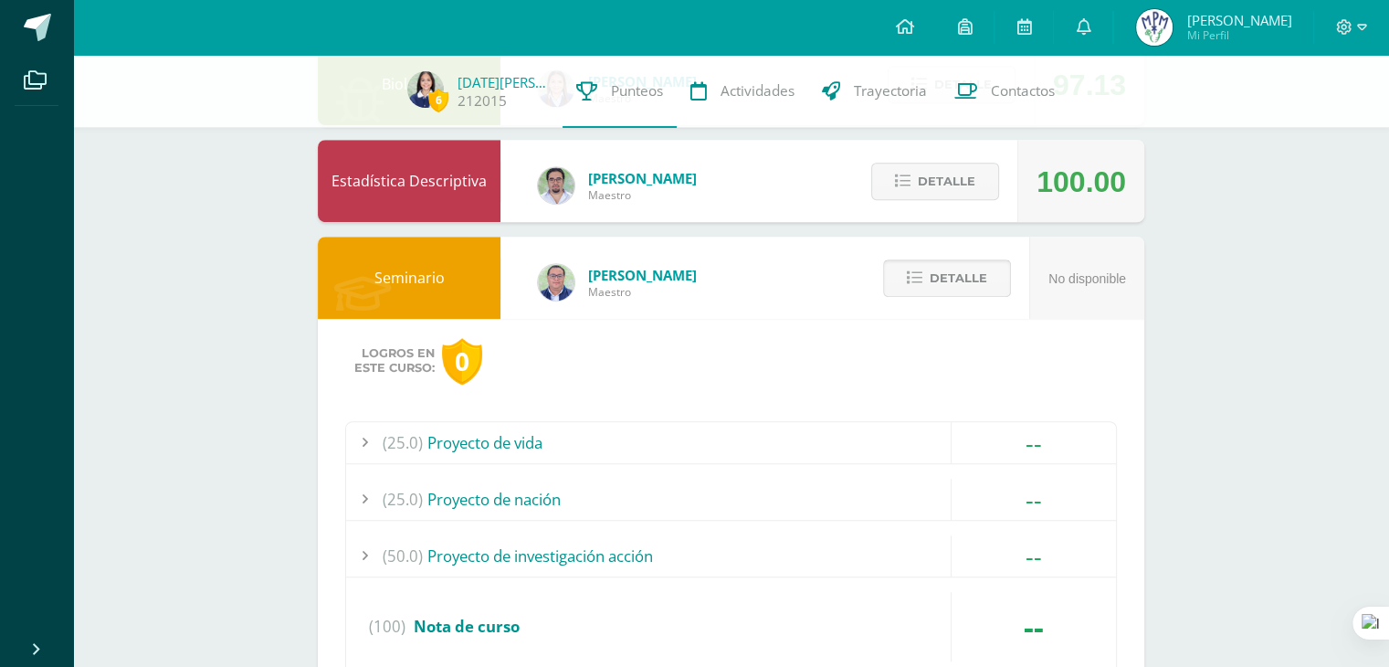
click at [953, 269] on span "Detalle" at bounding box center [959, 278] width 58 height 34
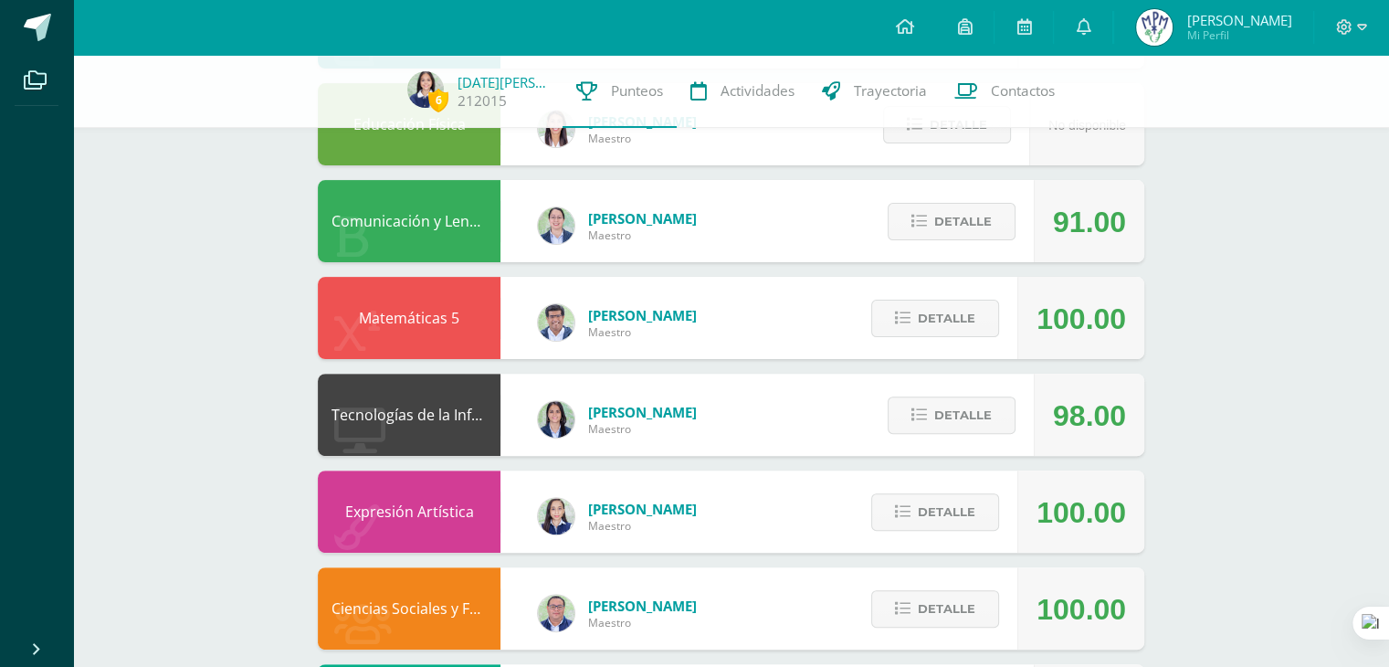
scroll to position [488, 0]
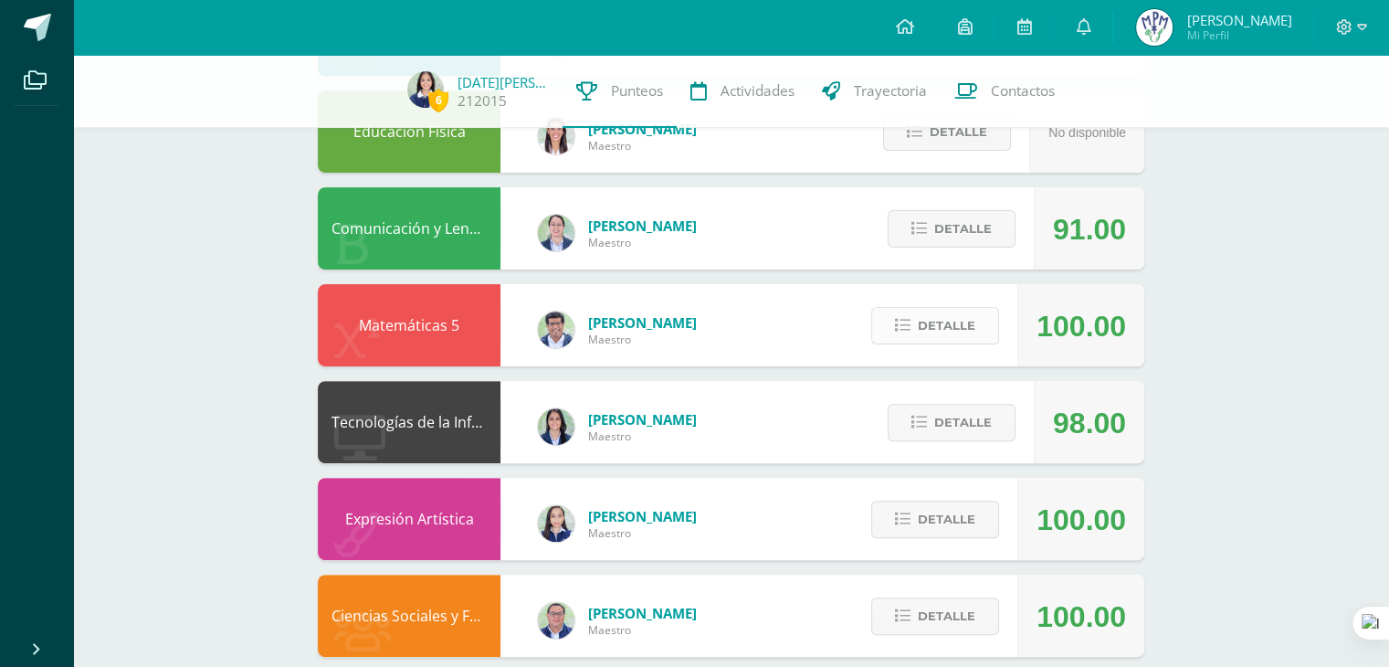
click at [936, 337] on span "Detalle" at bounding box center [947, 326] width 58 height 34
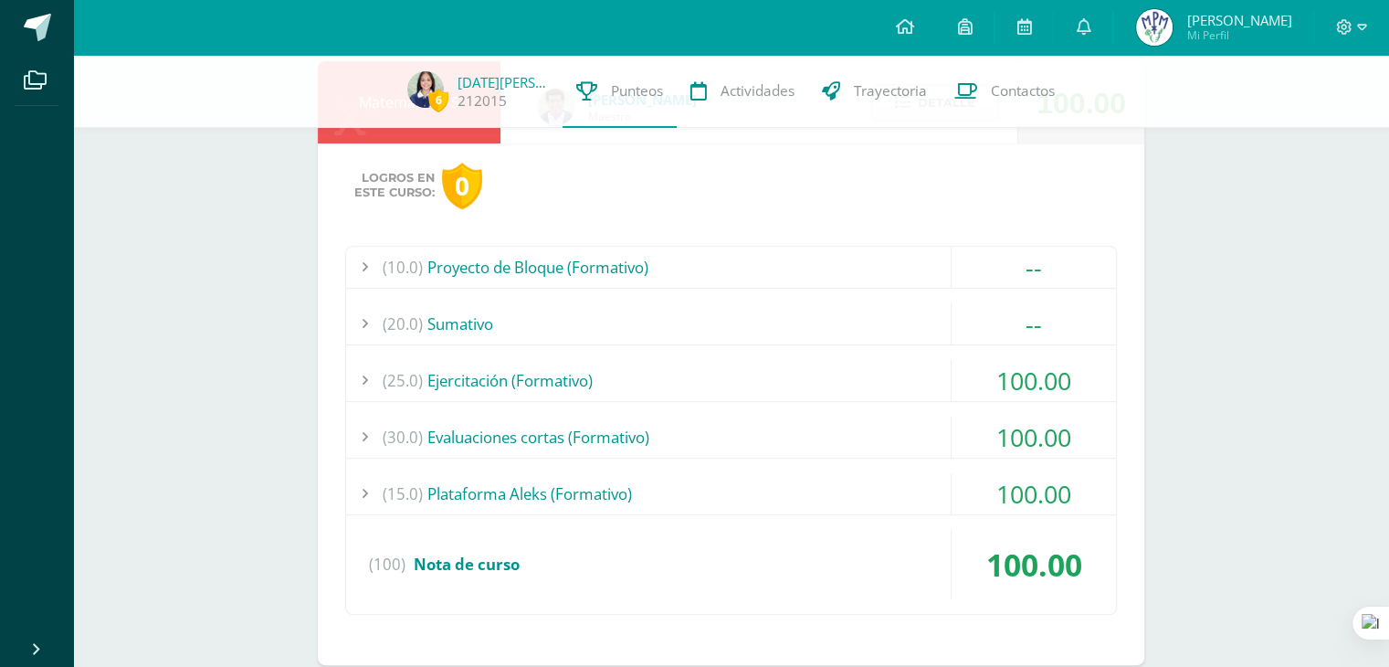
scroll to position [712, 0]
click at [709, 490] on div "(15.0) Plataforma Aleks (Formativo)" at bounding box center [731, 491] width 770 height 41
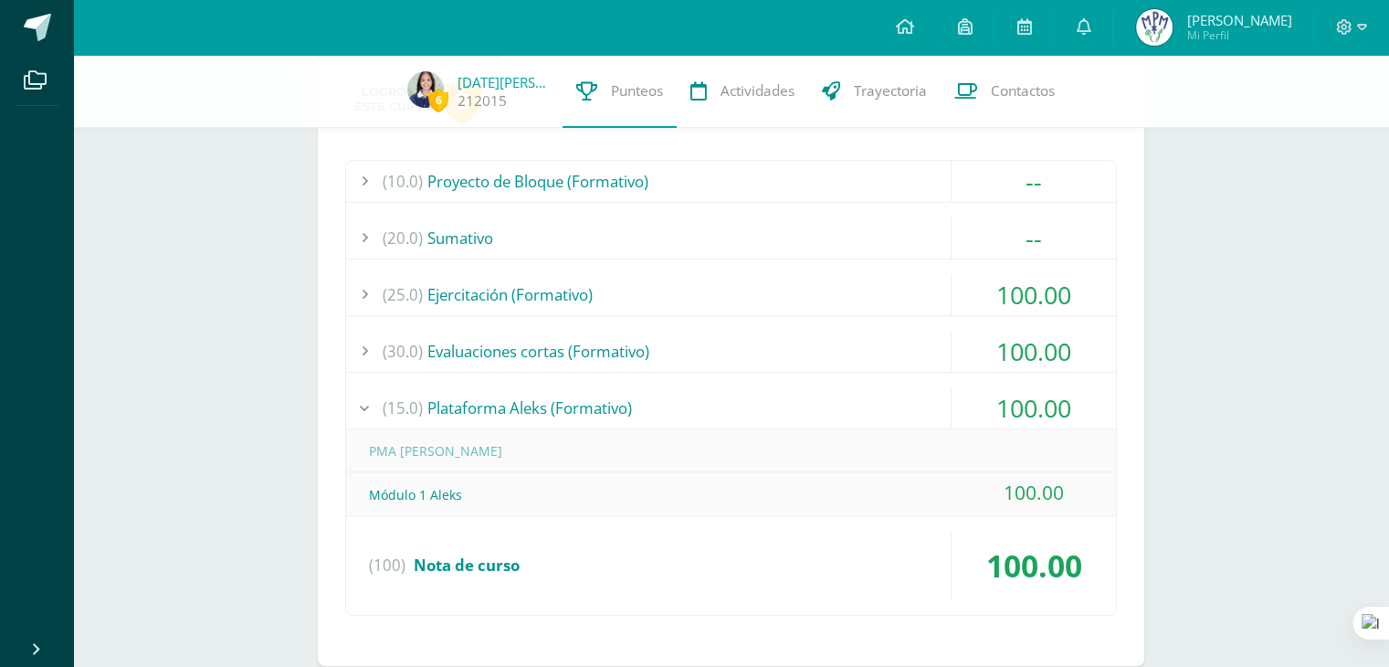
scroll to position [798, 0]
click at [643, 398] on div "(15.0) Plataforma Aleks (Formativo)" at bounding box center [731, 405] width 770 height 41
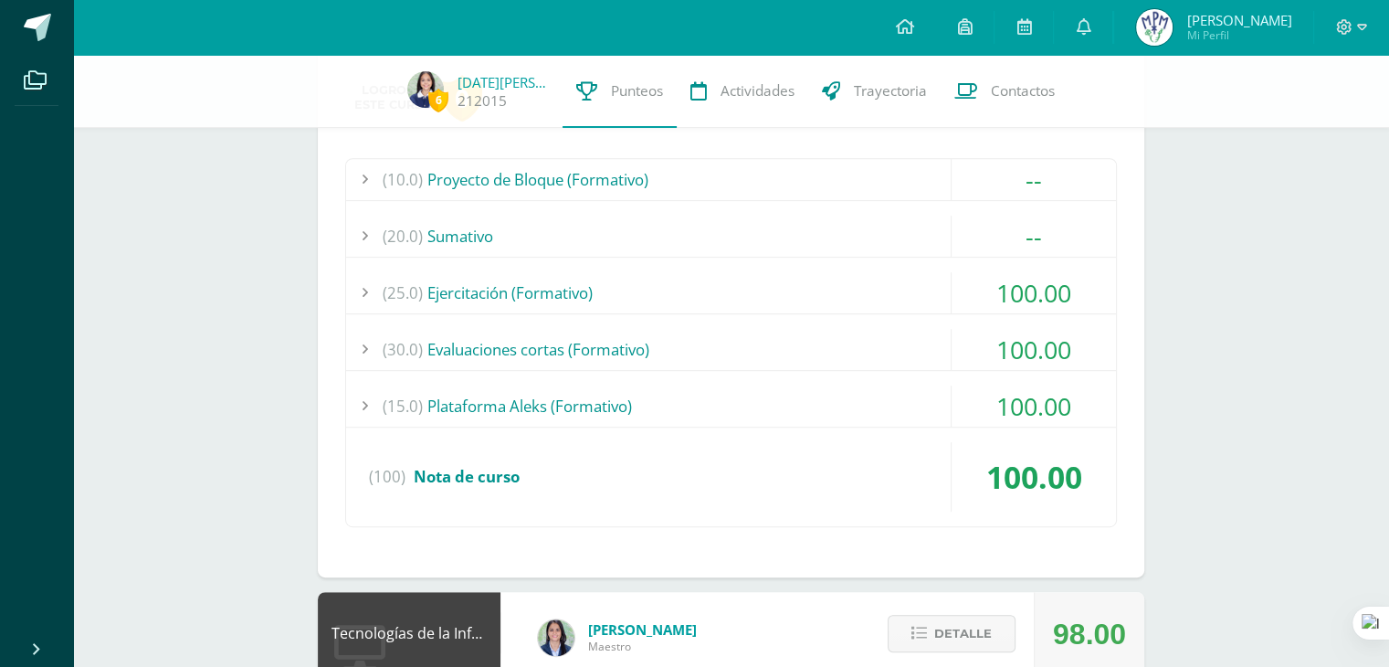
click at [612, 349] on div "(30.0) Evaluaciones cortas (Formativo)" at bounding box center [731, 349] width 770 height 41
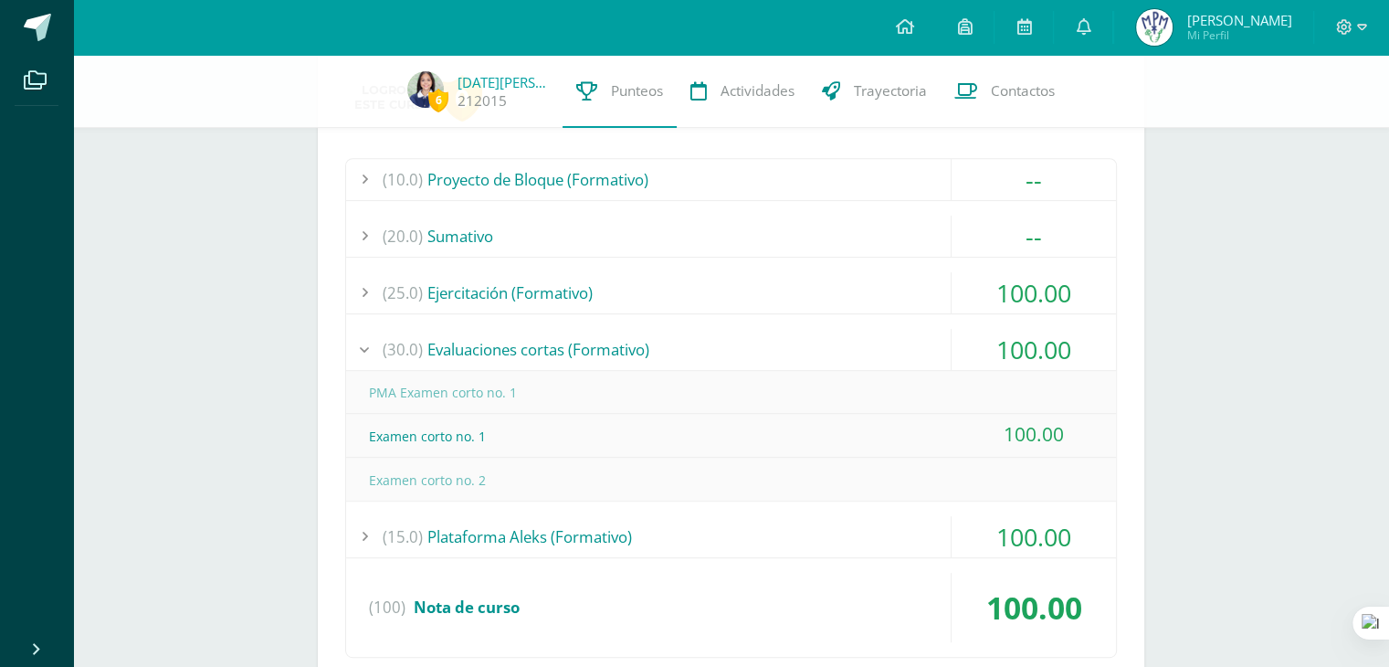
click at [612, 349] on div "(30.0) Evaluaciones cortas (Formativo)" at bounding box center [731, 349] width 770 height 41
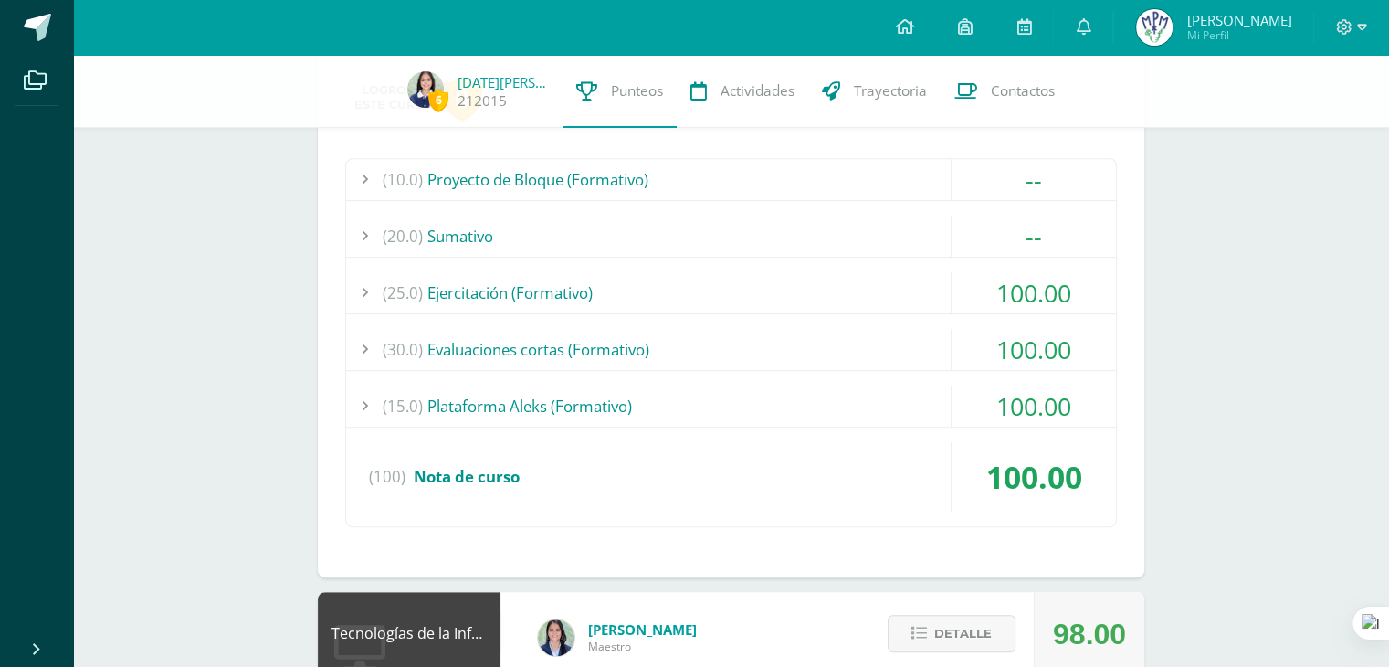
click at [575, 284] on div "(25.0) Ejercitación (Formativo)" at bounding box center [731, 292] width 770 height 41
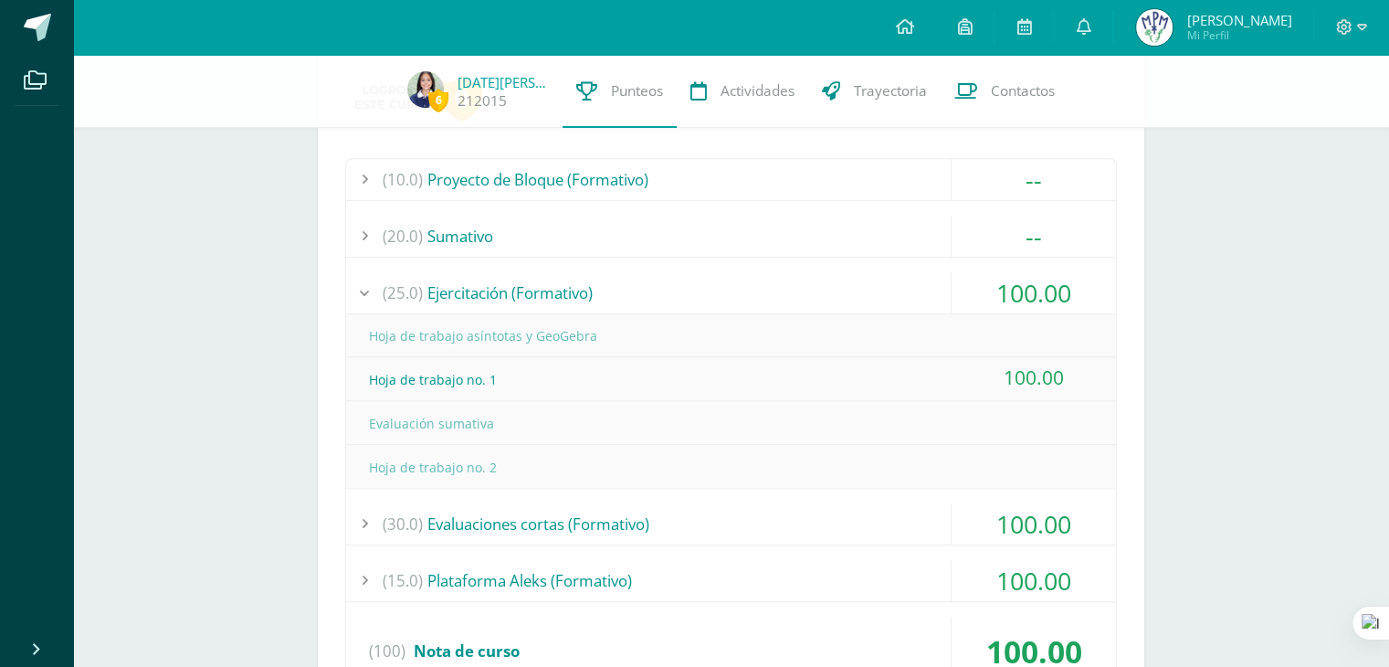
click at [468, 433] on div "Evaluación sumativa" at bounding box center [731, 423] width 770 height 41
click at [497, 242] on div "(20.0) [GEOGRAPHIC_DATA]" at bounding box center [731, 236] width 770 height 41
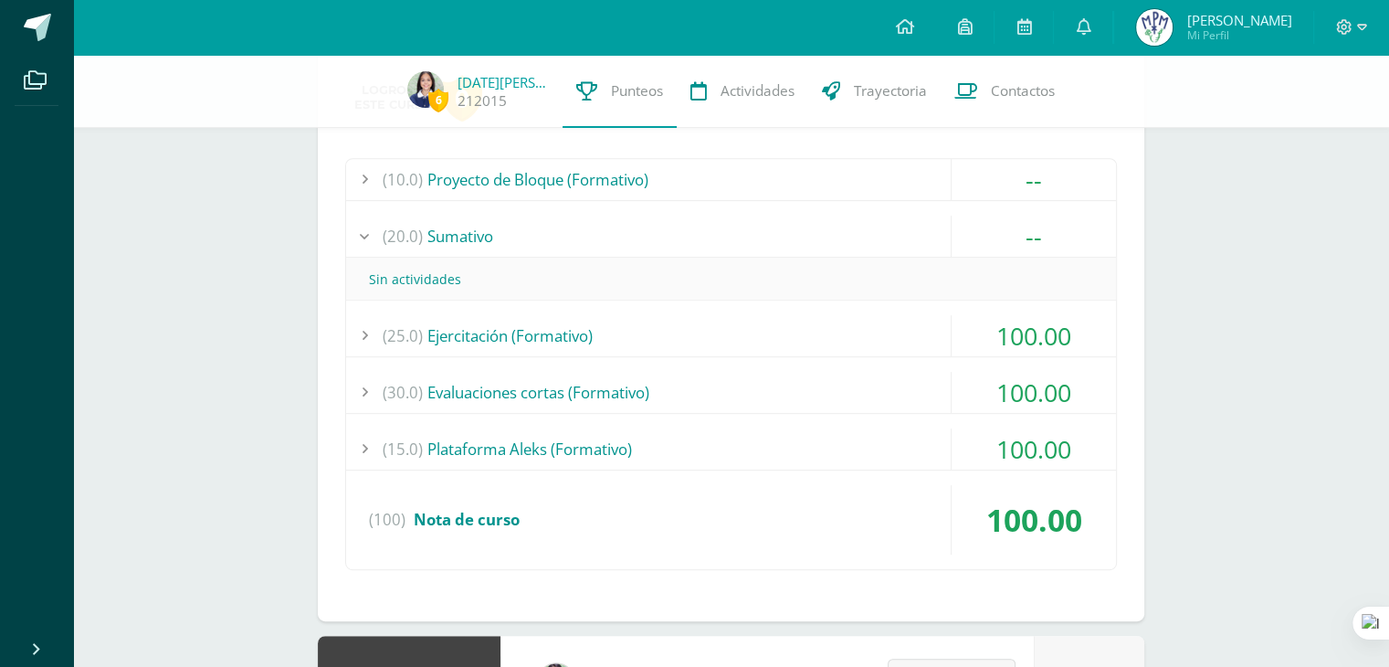
click at [511, 184] on div "(10.0) Proyecto de Bloque (Formativo)" at bounding box center [731, 179] width 770 height 41
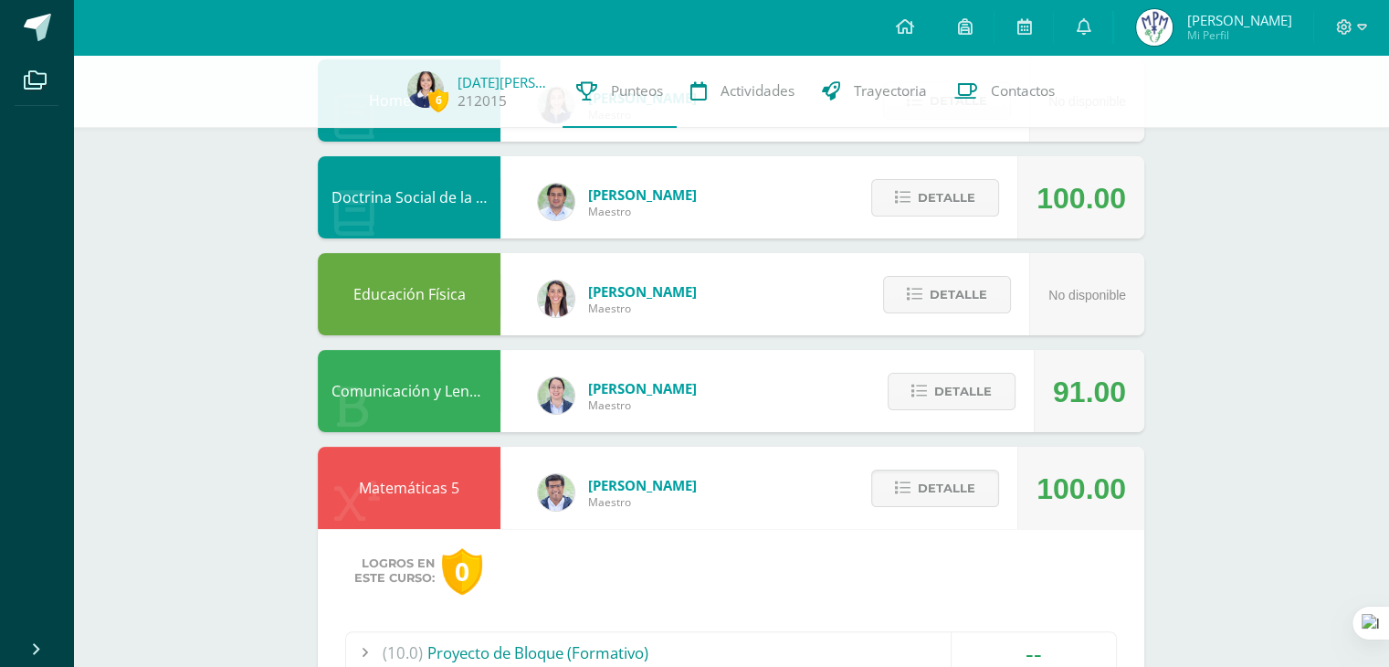
scroll to position [323, 0]
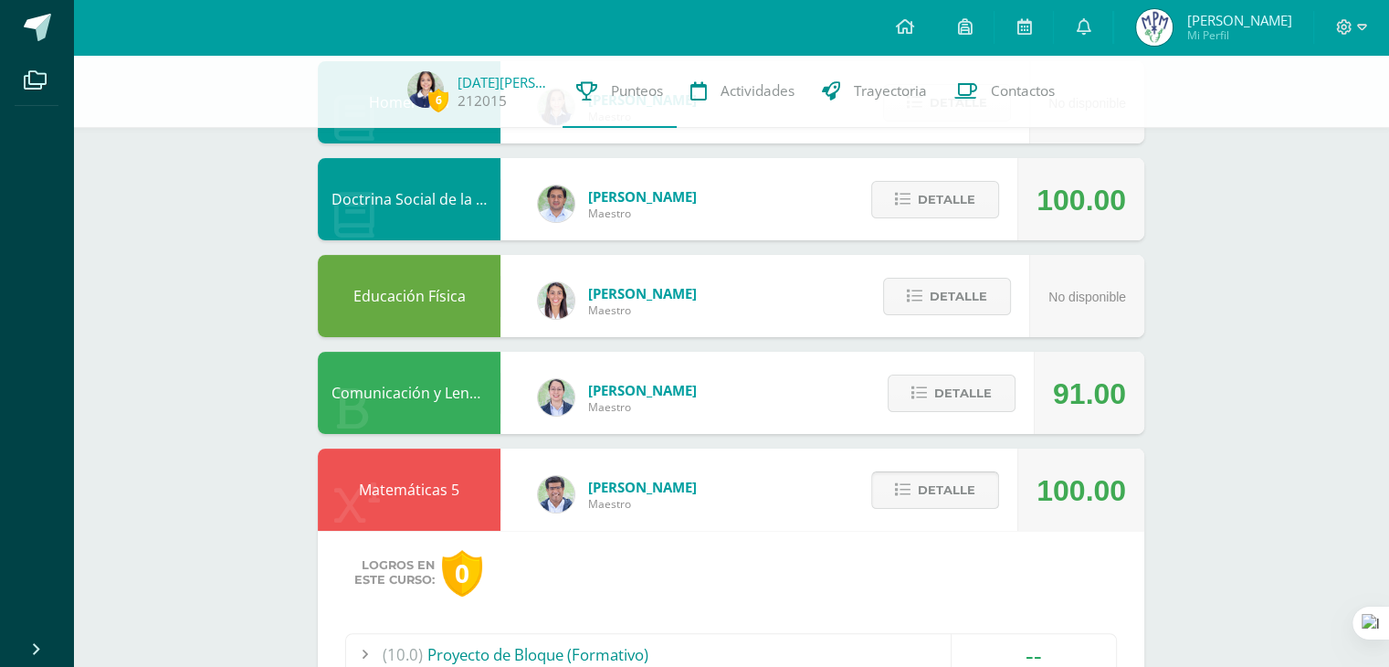
click at [885, 488] on button "Detalle" at bounding box center [935, 489] width 128 height 37
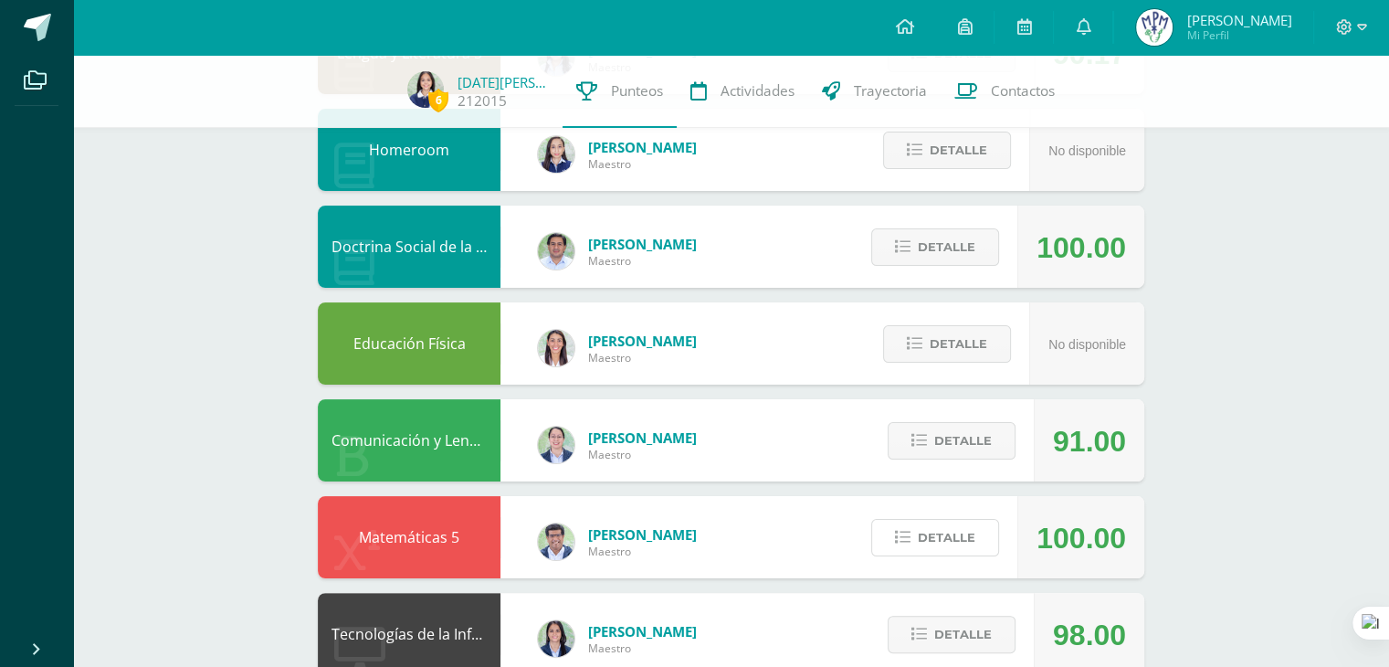
scroll to position [274, 0]
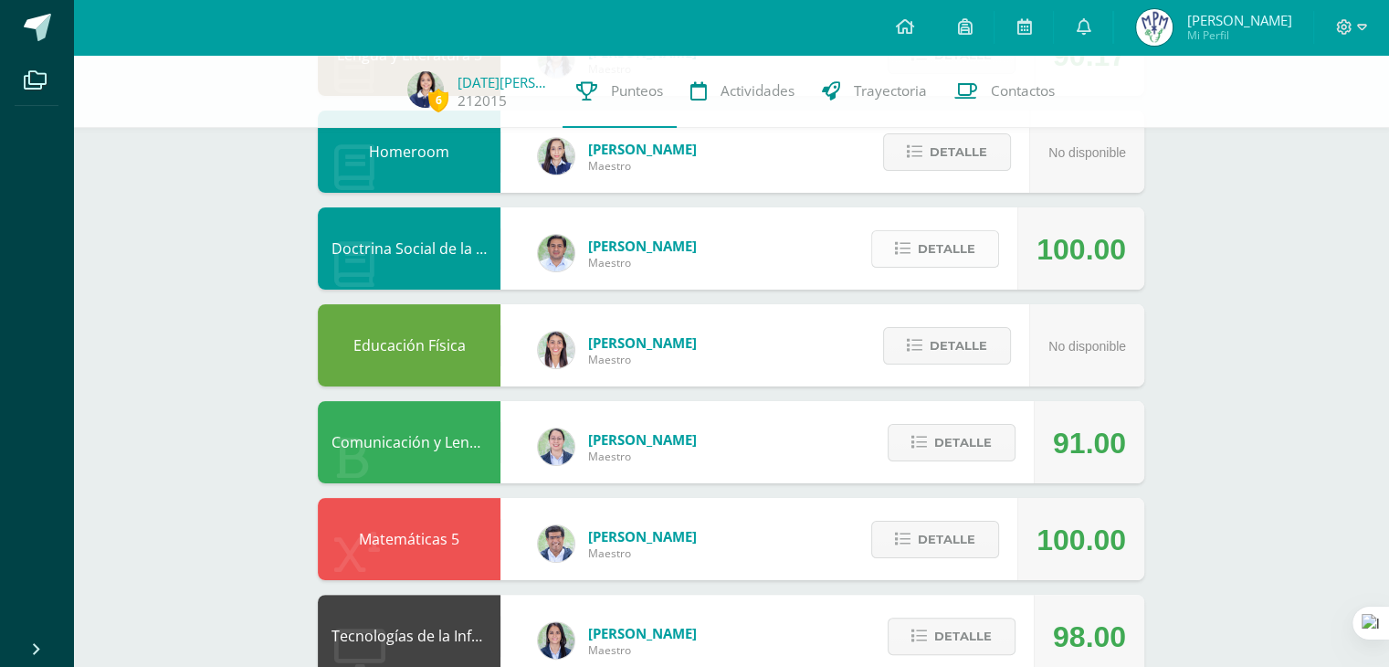
click at [888, 247] on button "Detalle" at bounding box center [935, 248] width 128 height 37
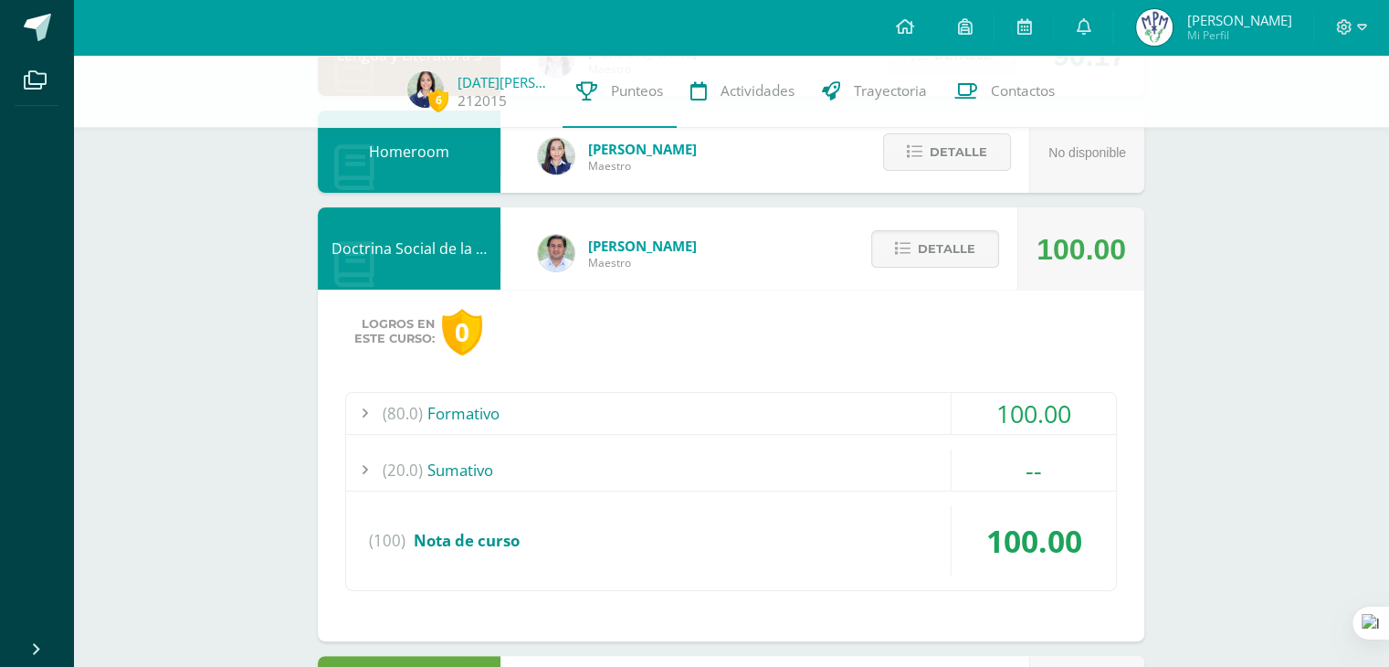
click at [785, 411] on div "(80.0) Formativo" at bounding box center [731, 413] width 770 height 41
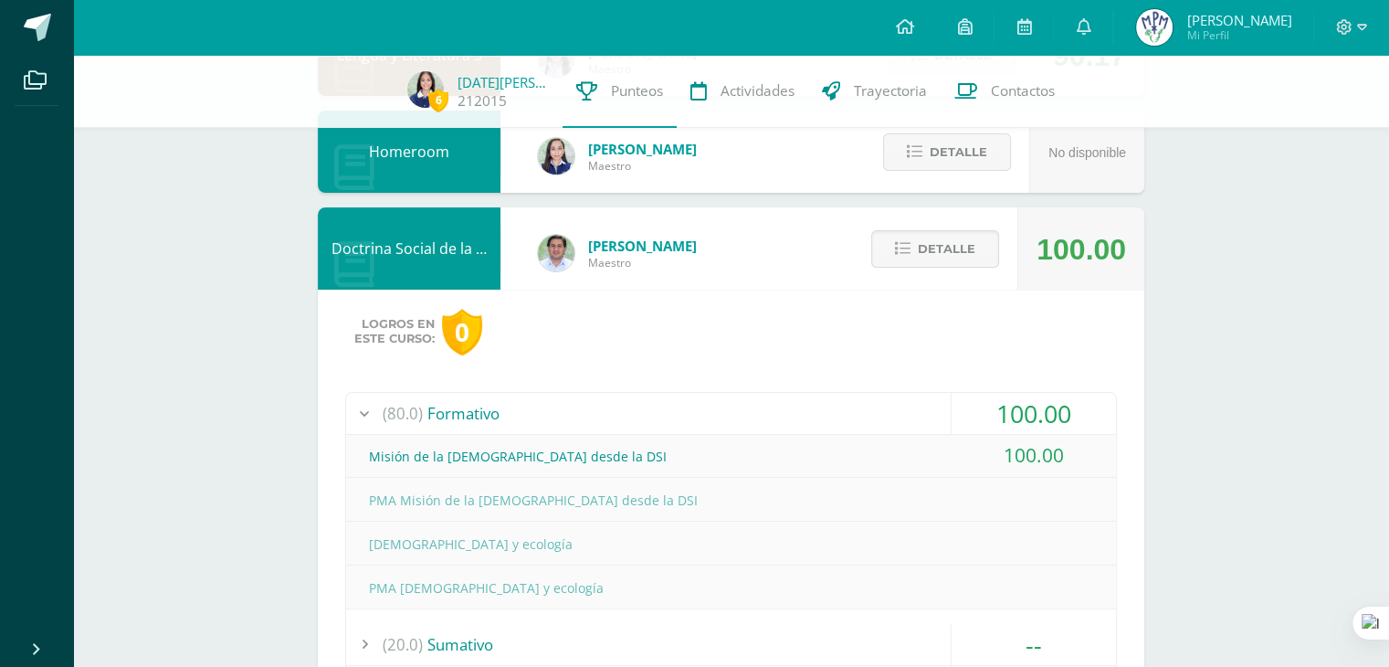
click at [785, 411] on div "(80.0) Formativo" at bounding box center [731, 413] width 770 height 41
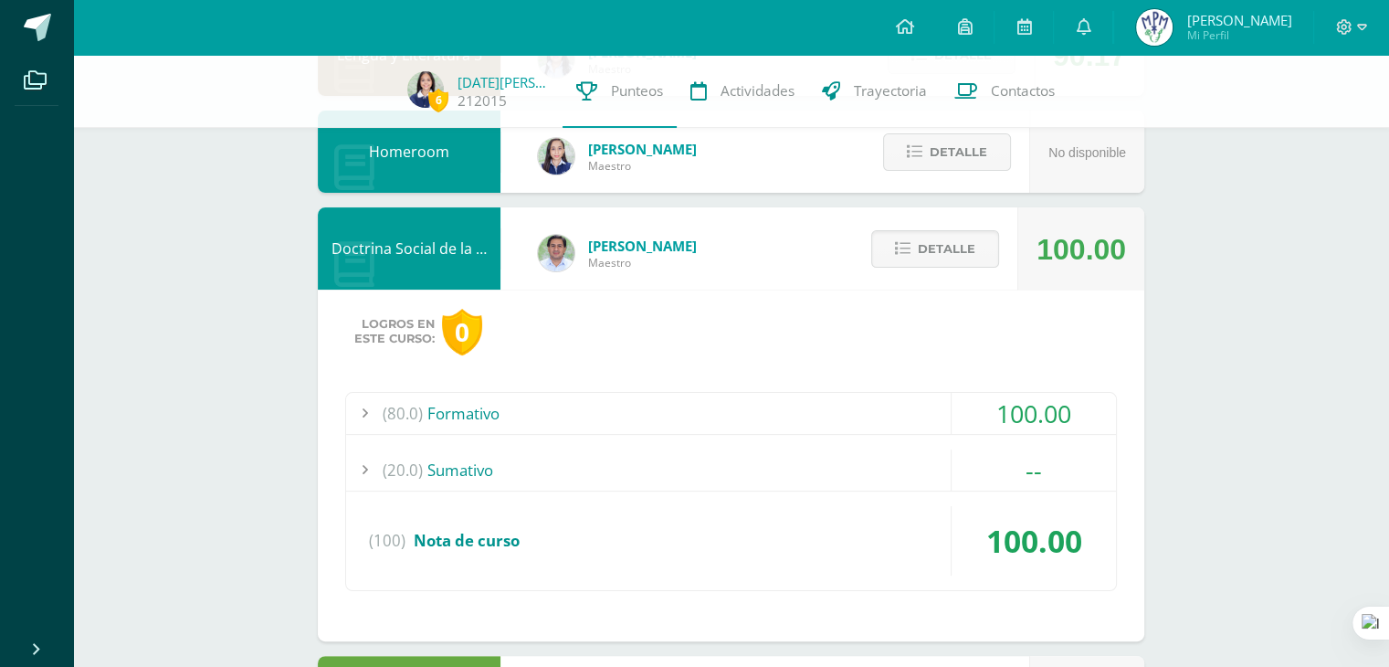
drag, startPoint x: 720, startPoint y: 470, endPoint x: 623, endPoint y: 461, distance: 97.2
click at [623, 461] on div "(20.0) [GEOGRAPHIC_DATA]" at bounding box center [731, 469] width 770 height 41
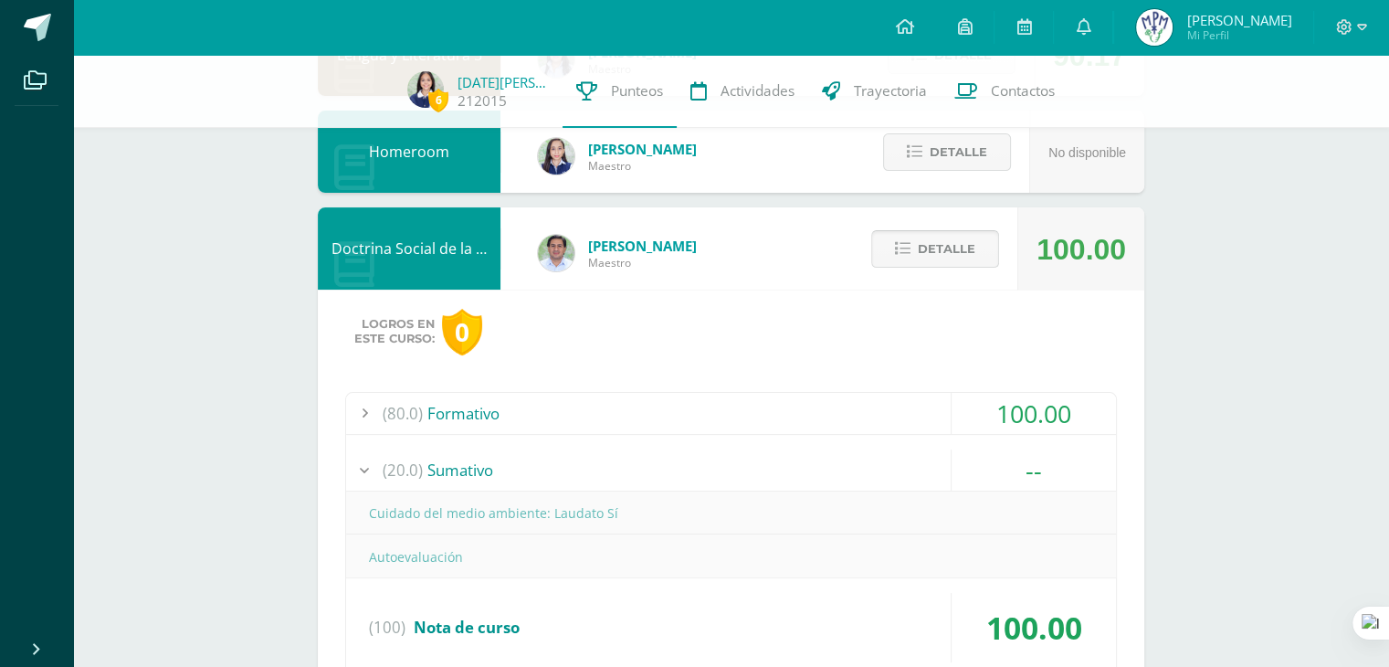
click at [917, 246] on button "Detalle" at bounding box center [935, 248] width 128 height 37
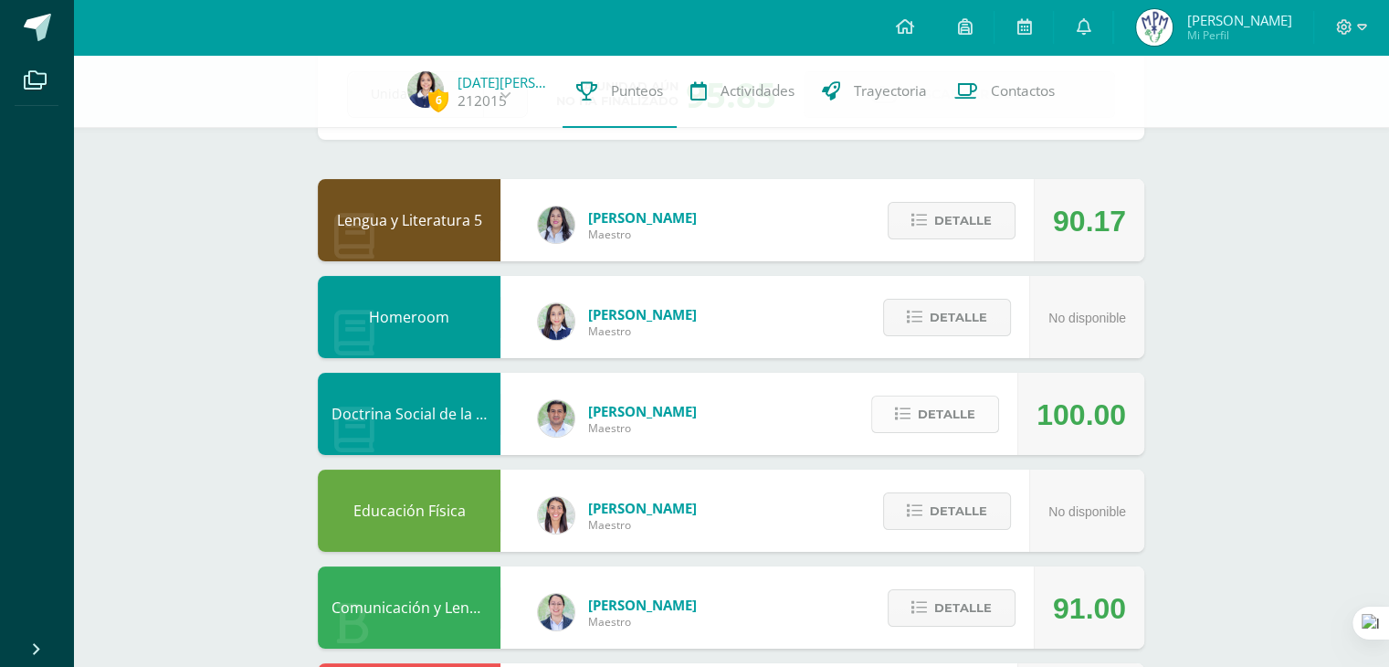
scroll to position [86, 0]
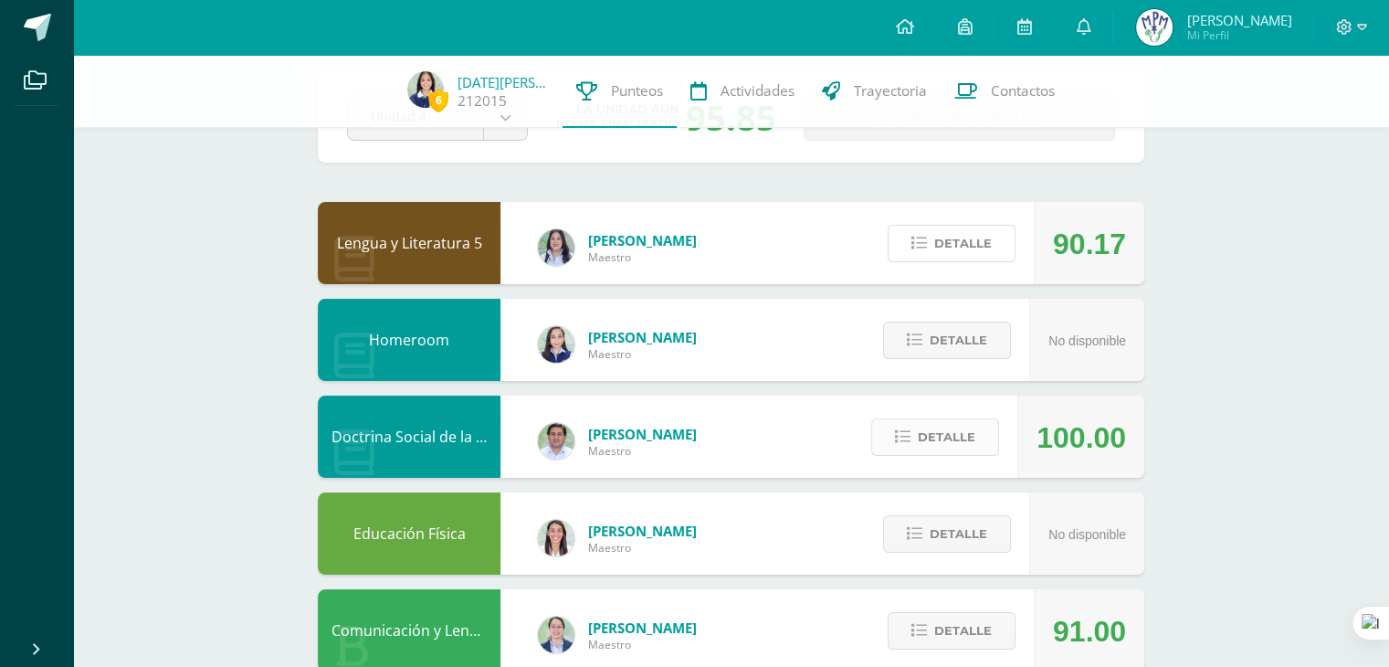
click at [917, 246] on icon at bounding box center [919, 244] width 16 height 16
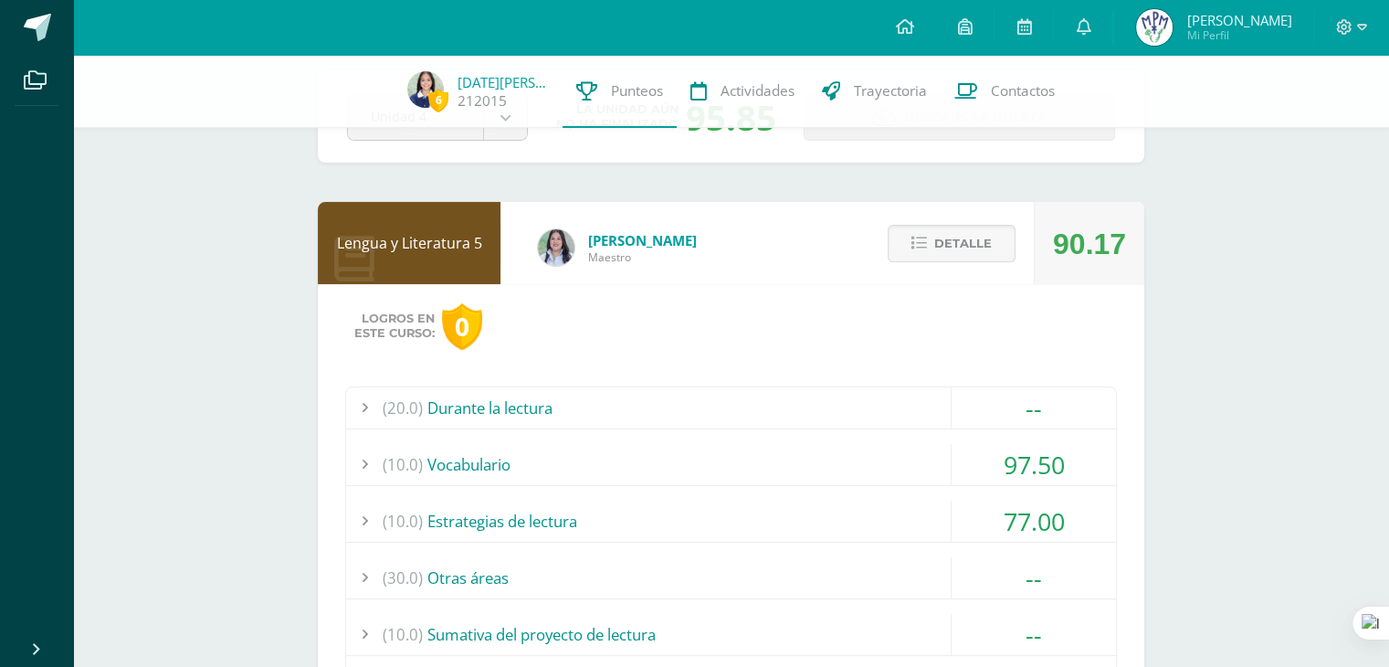
click at [917, 246] on icon at bounding box center [919, 244] width 16 height 16
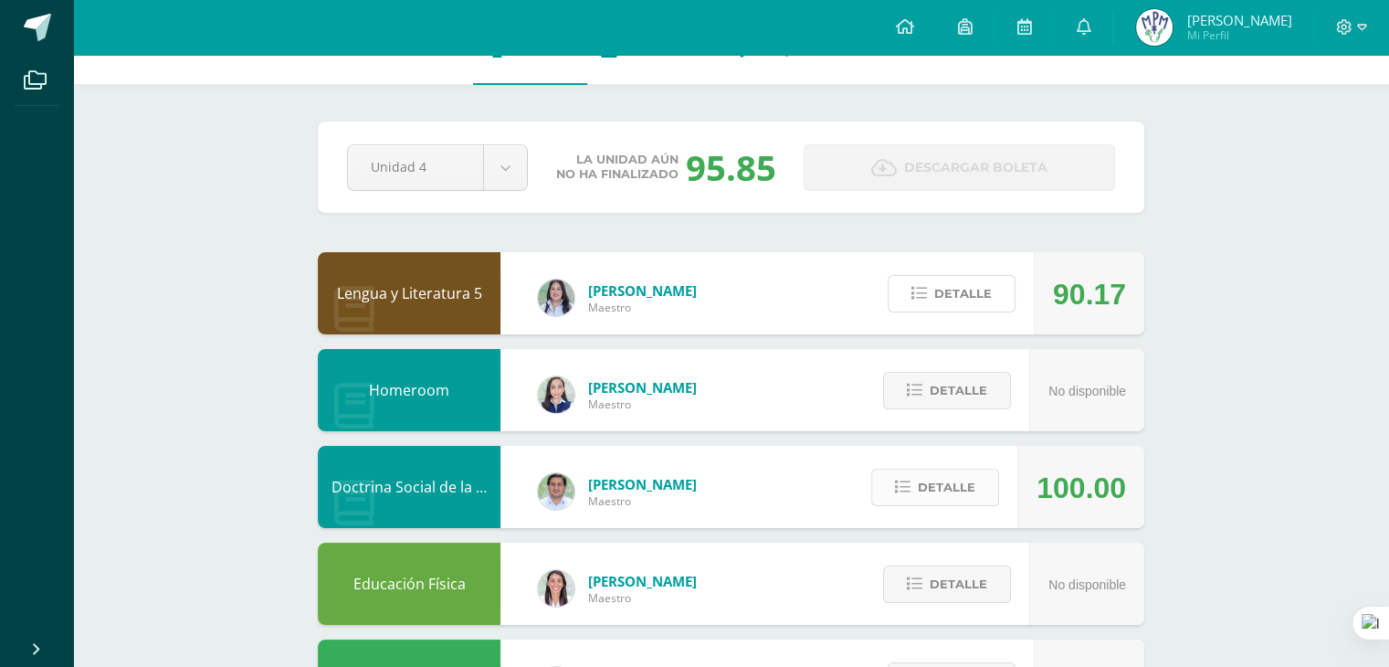
scroll to position [0, 0]
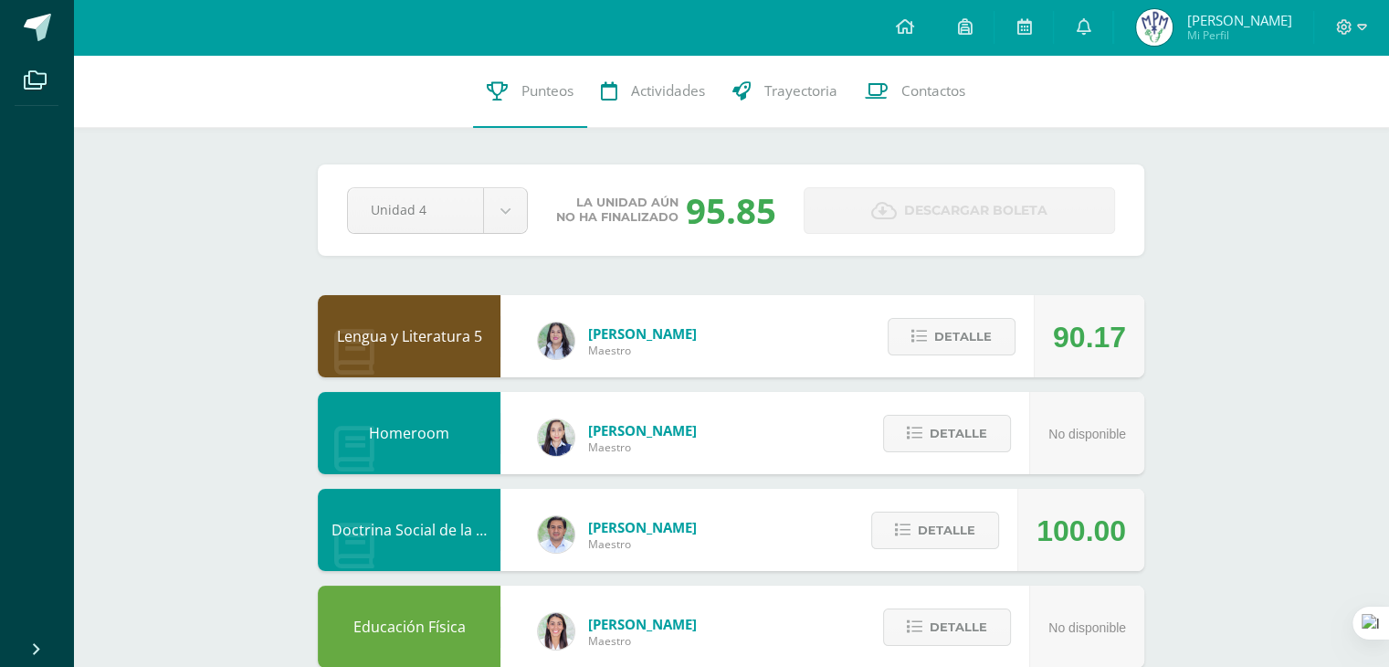
click at [743, 217] on div "95.85" at bounding box center [731, 209] width 90 height 47
click at [607, 207] on span "La unidad aún no ha finalizado" at bounding box center [617, 209] width 122 height 29
